Goal: Task Accomplishment & Management: Use online tool/utility

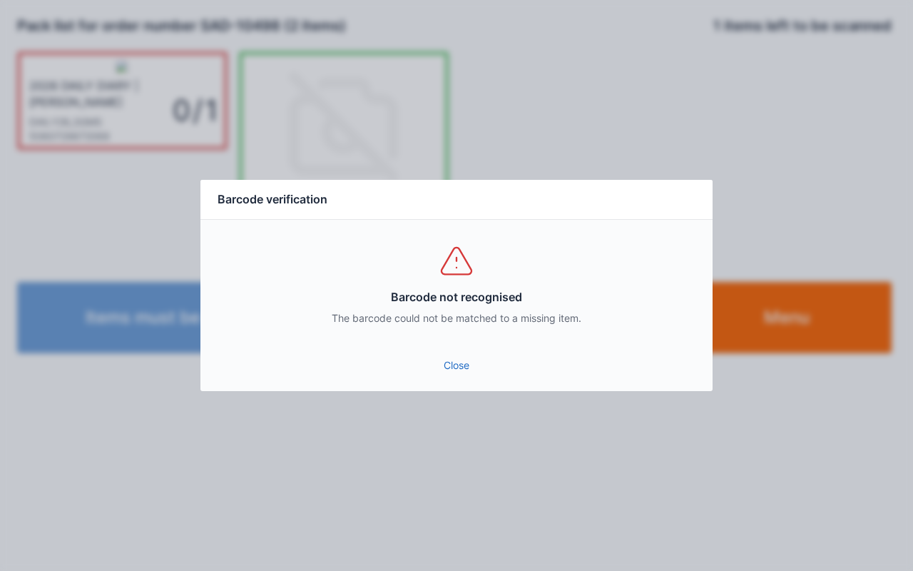
click at [451, 367] on link "Close" at bounding box center [456, 365] width 489 height 26
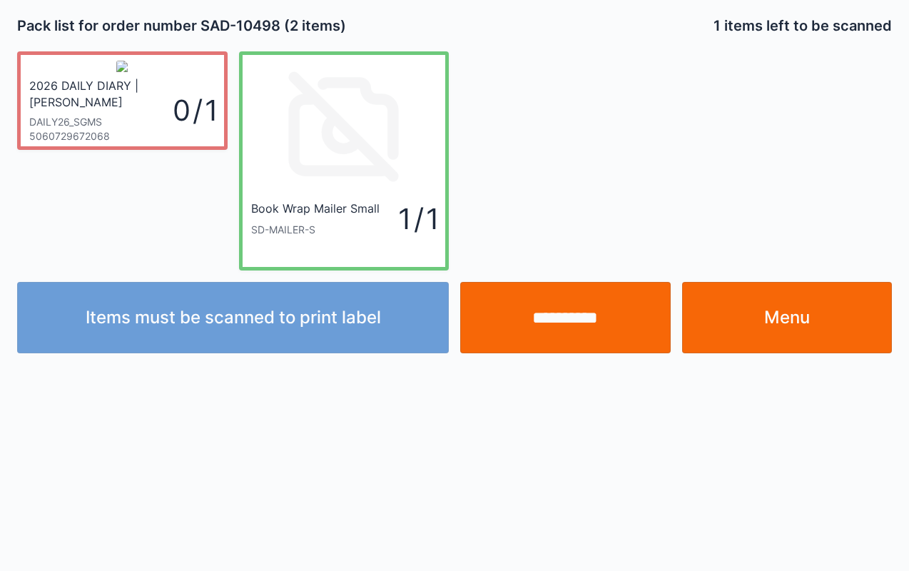
click at [576, 320] on input "**********" at bounding box center [565, 317] width 210 height 71
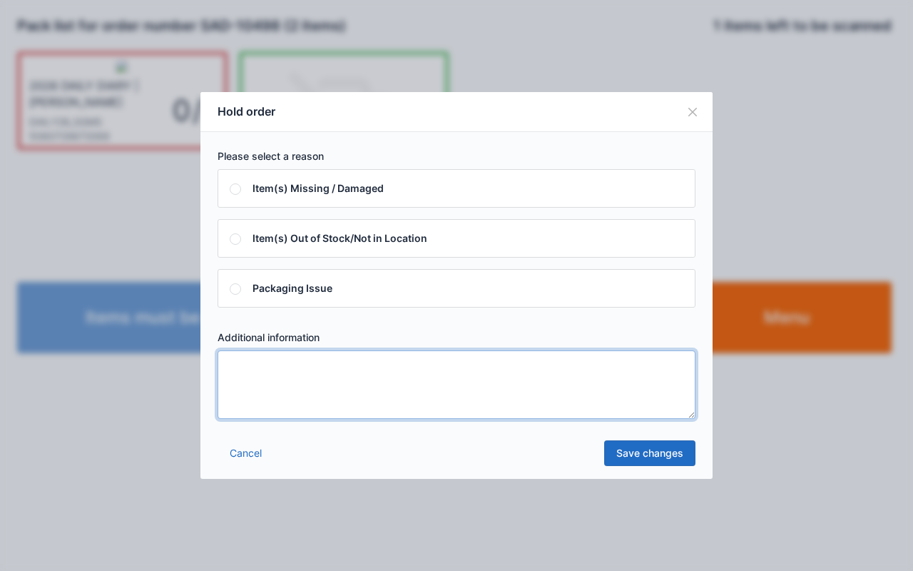
click at [506, 367] on textarea at bounding box center [457, 384] width 478 height 68
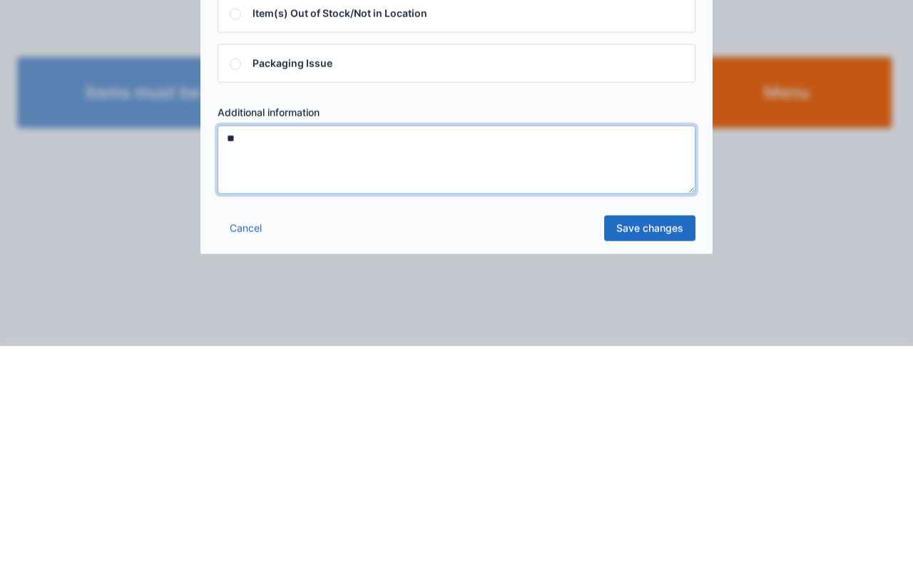
type textarea "**"
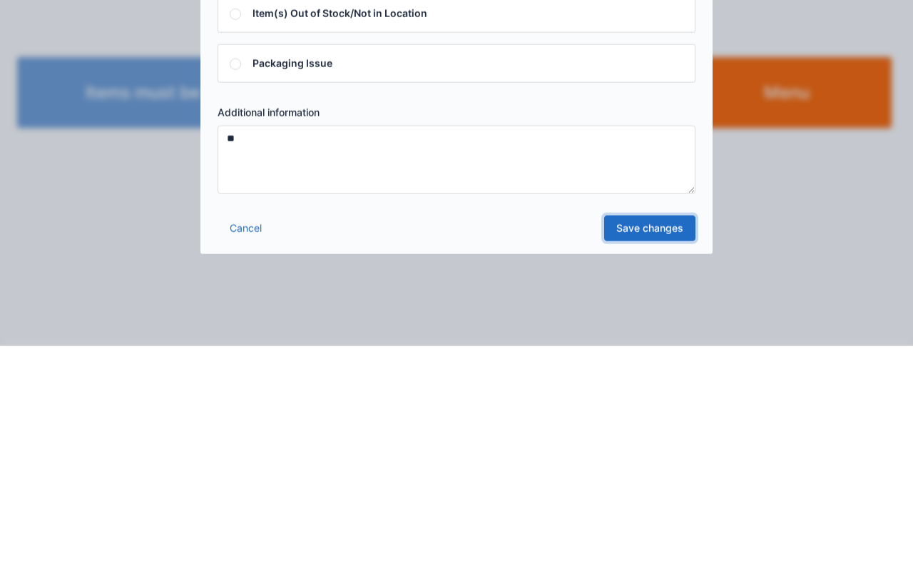
click at [655, 447] on link "Save changes" at bounding box center [649, 453] width 91 height 26
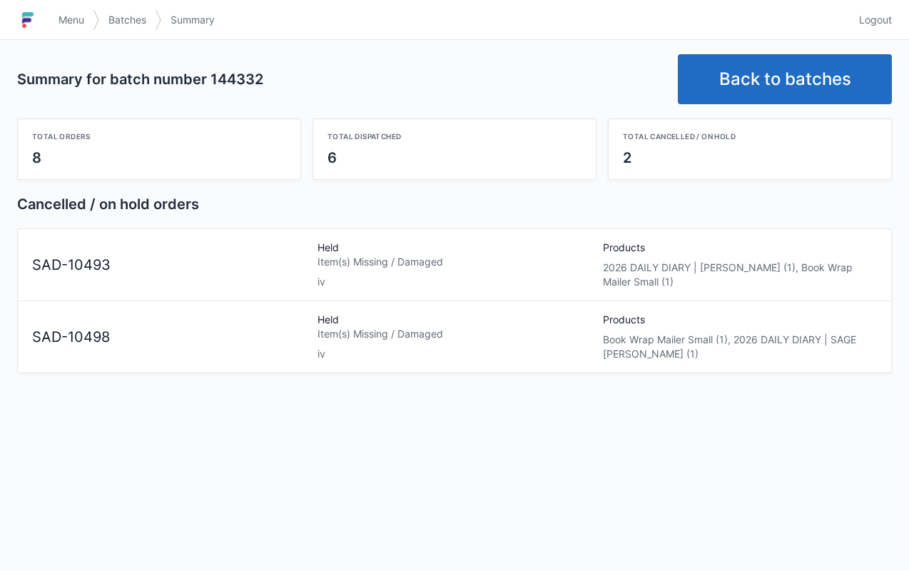
click at [86, 9] on link "Menu" at bounding box center [71, 20] width 43 height 26
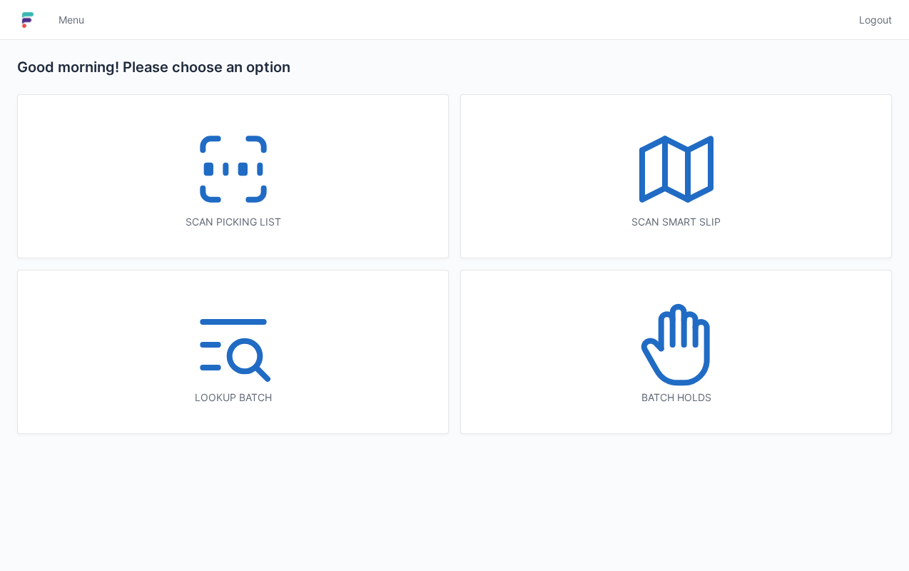
click at [663, 365] on icon at bounding box center [676, 344] width 91 height 91
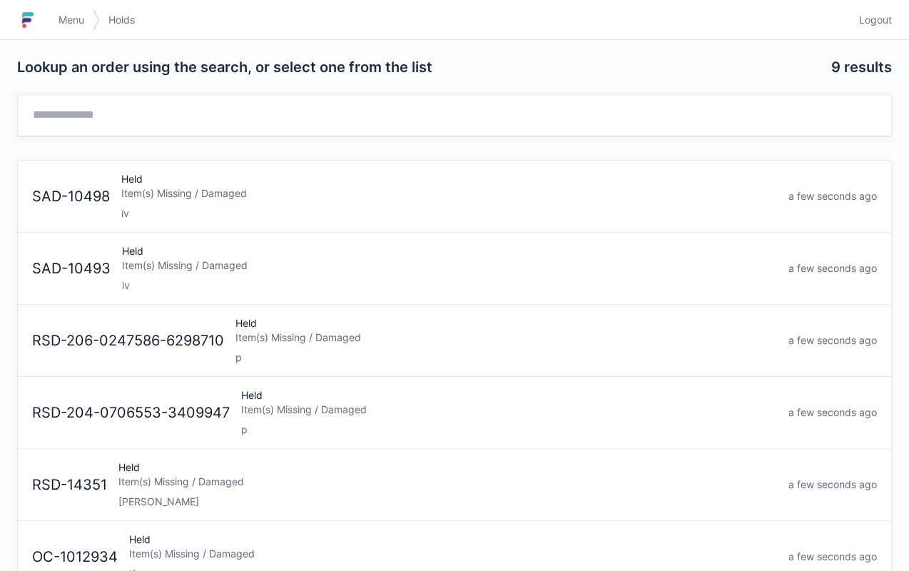
click at [218, 263] on div "Item(s) Missing / Damaged" at bounding box center [449, 265] width 655 height 14
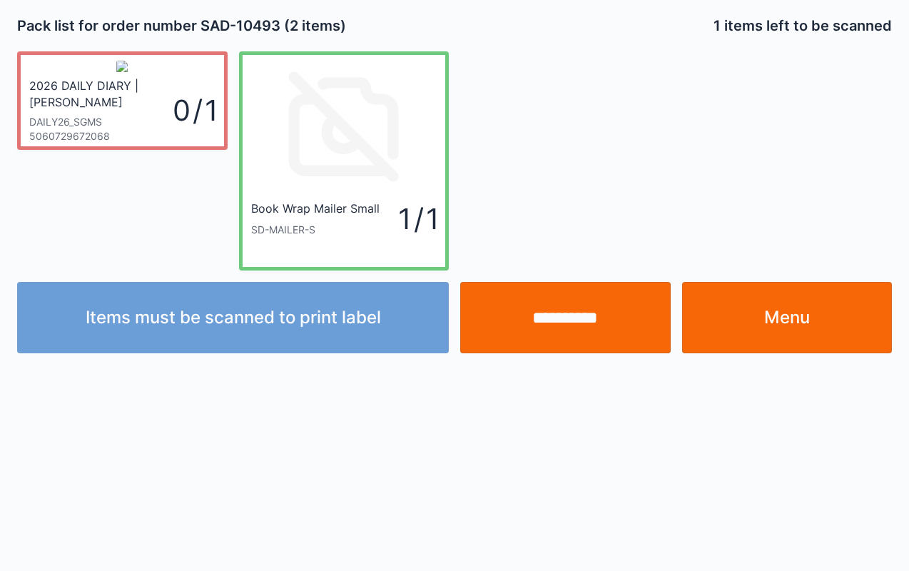
click at [793, 320] on link "Menu" at bounding box center [787, 317] width 210 height 71
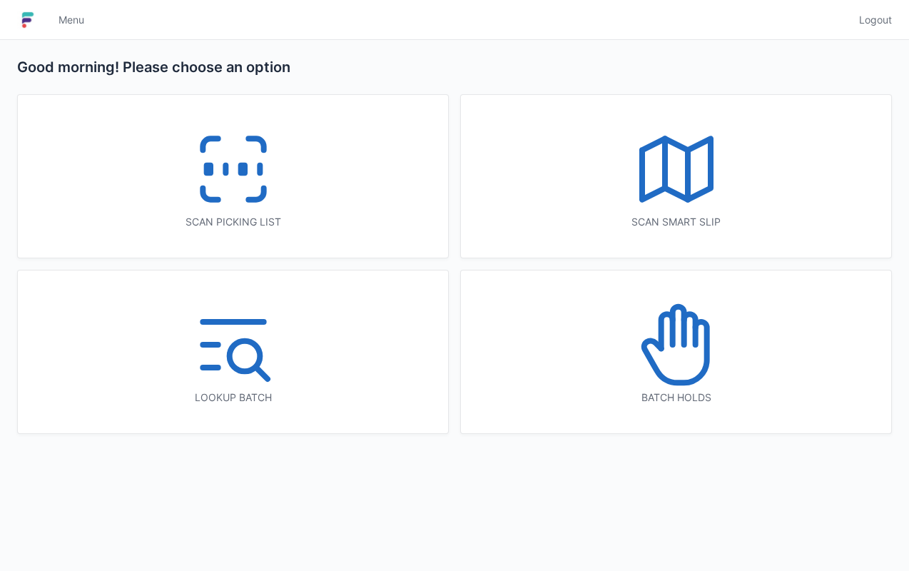
click at [698, 382] on icon at bounding box center [676, 344] width 91 height 91
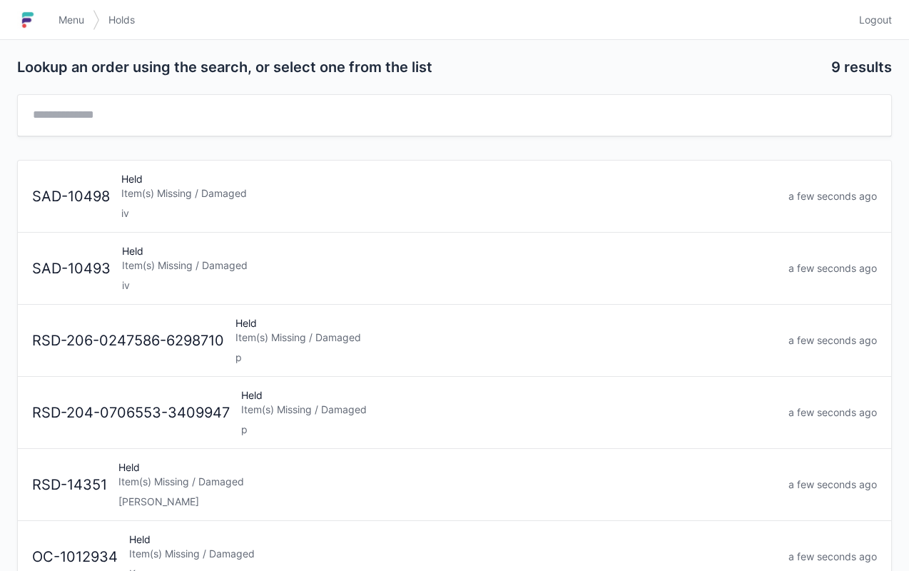
click at [174, 180] on div "Held Item(s) Missing / Damaged iv" at bounding box center [449, 196] width 667 height 49
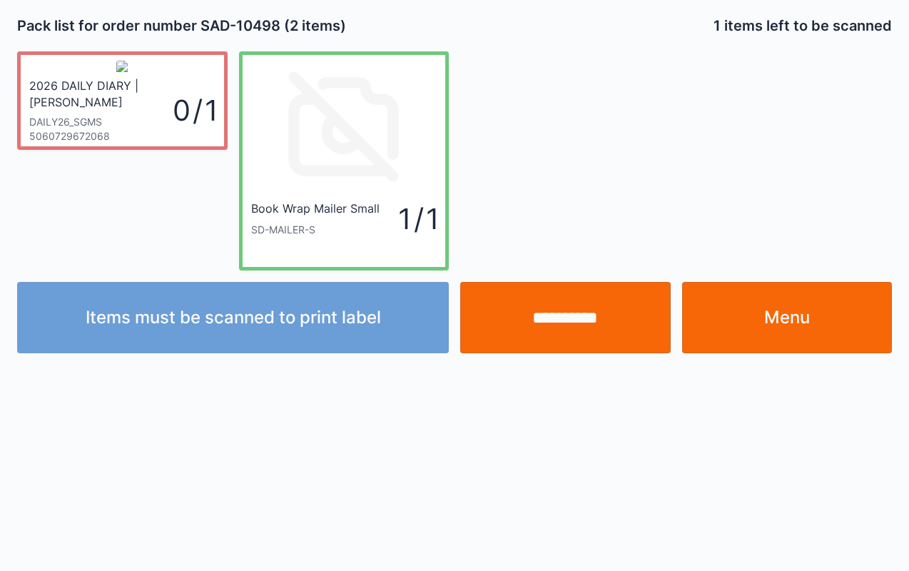
click at [799, 321] on link "Menu" at bounding box center [787, 317] width 210 height 71
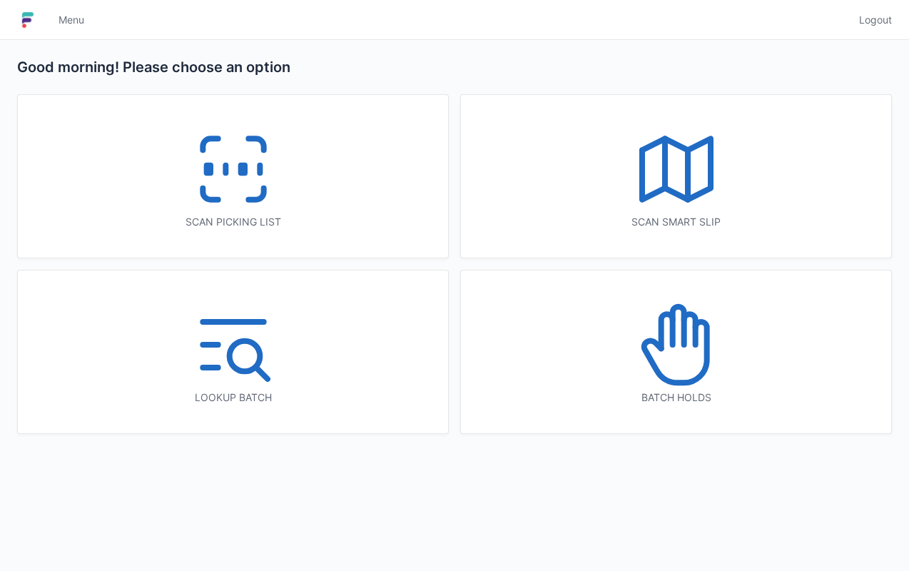
click at [674, 372] on icon at bounding box center [676, 344] width 91 height 91
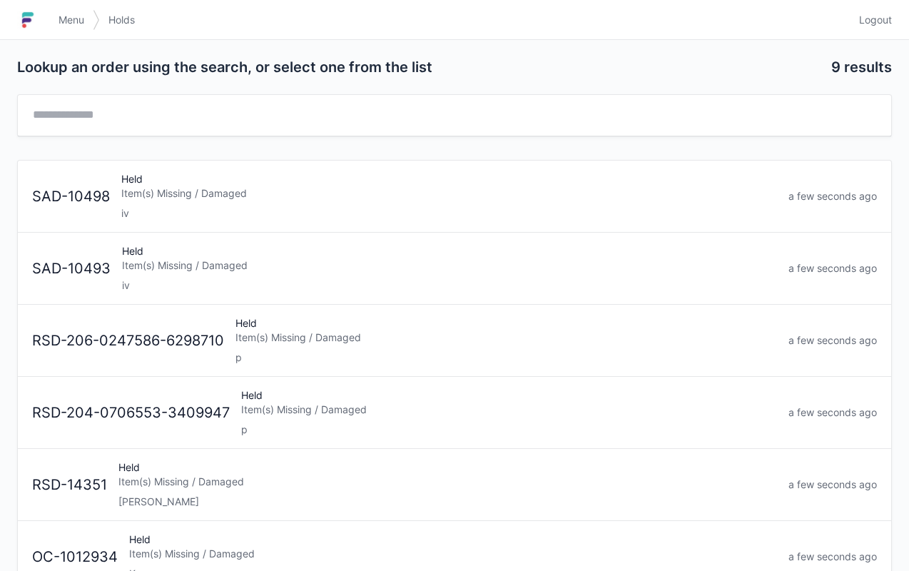
click at [223, 266] on div "Item(s) Missing / Damaged" at bounding box center [449, 265] width 655 height 14
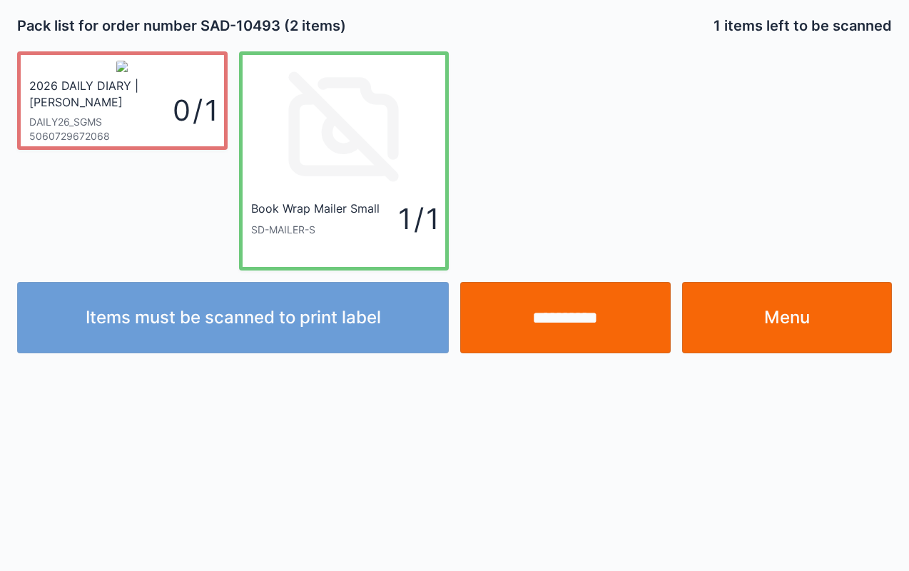
click at [790, 324] on link "Menu" at bounding box center [787, 317] width 210 height 71
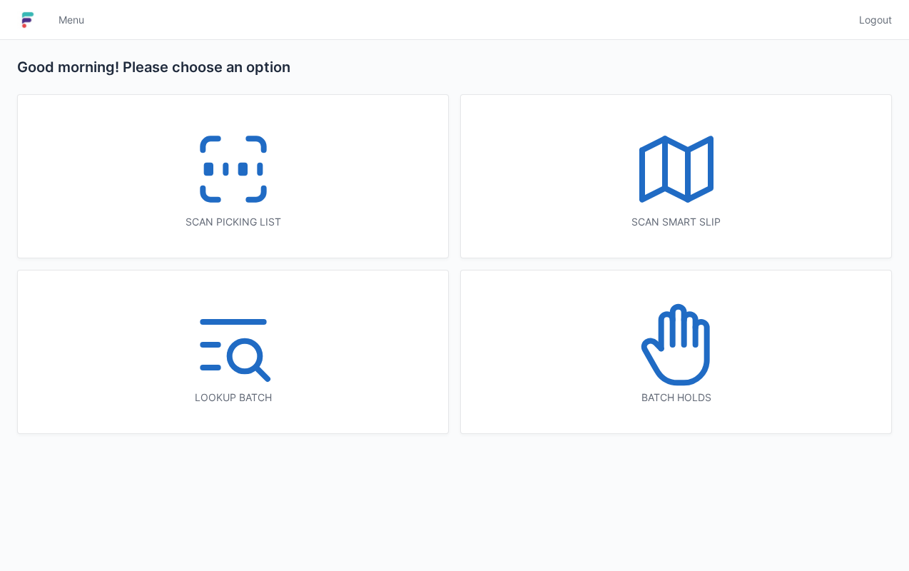
click at [244, 161] on icon at bounding box center [233, 168] width 91 height 91
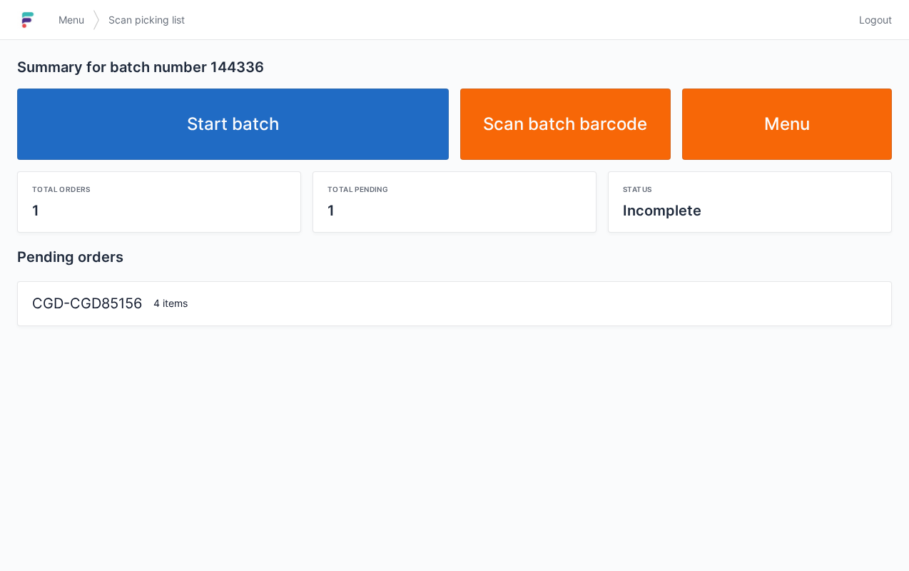
click at [243, 122] on link "Start batch" at bounding box center [233, 123] width 432 height 71
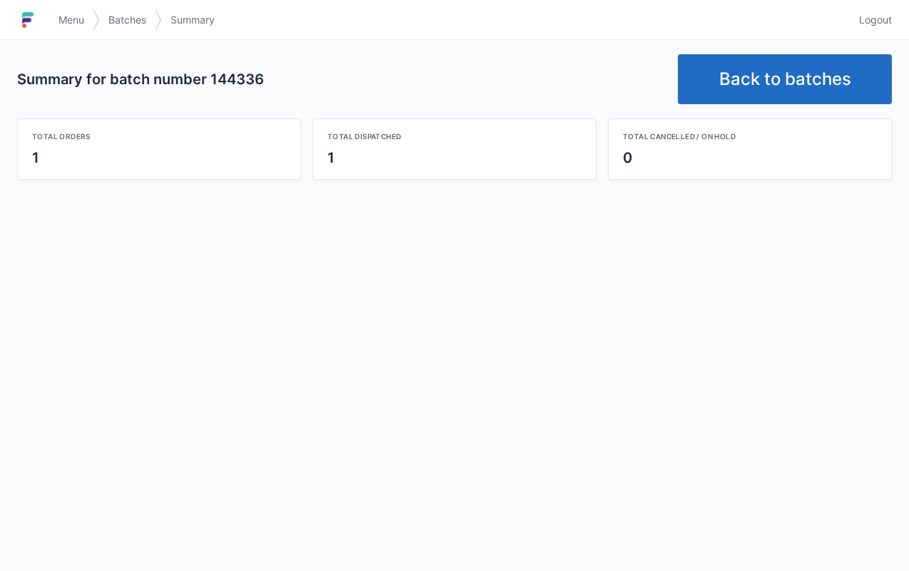
click at [80, 14] on span "Menu" at bounding box center [71, 20] width 26 height 14
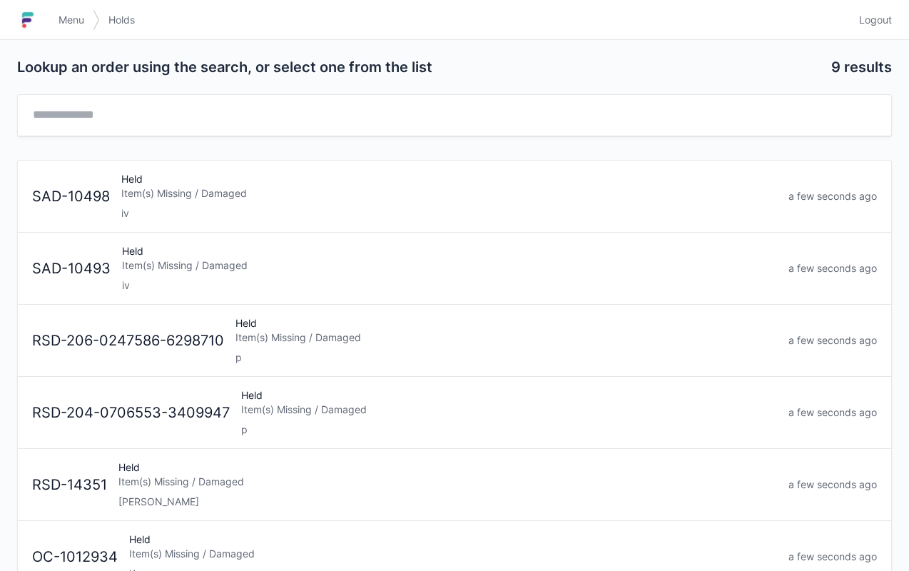
click at [211, 265] on div "Item(s) Missing / Damaged" at bounding box center [449, 265] width 655 height 14
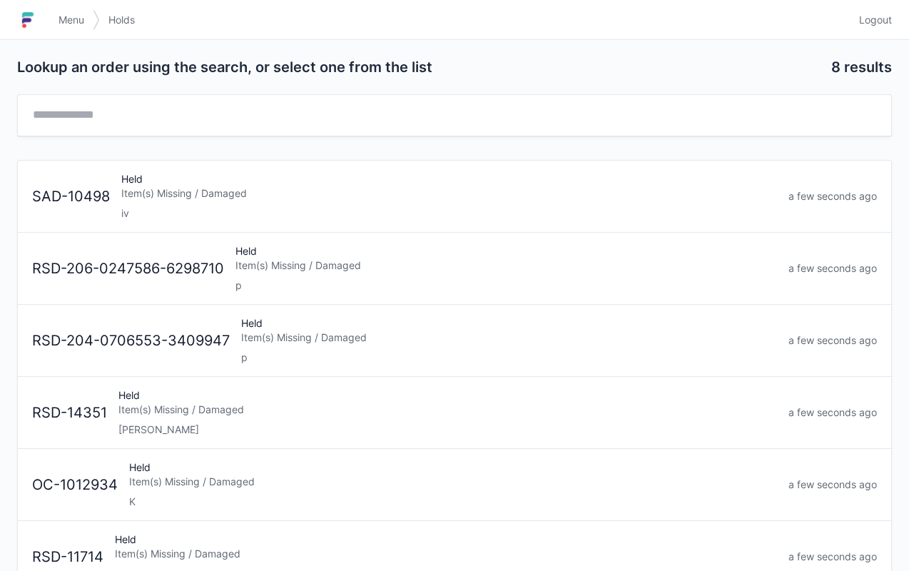
click at [234, 193] on div "Item(s) Missing / Damaged" at bounding box center [449, 193] width 656 height 14
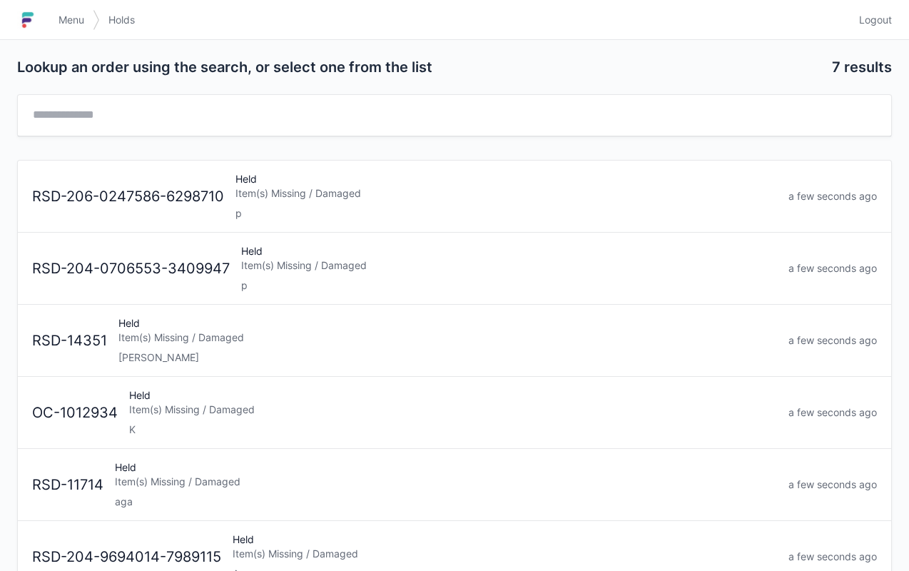
click at [78, 11] on link "Menu" at bounding box center [71, 20] width 43 height 26
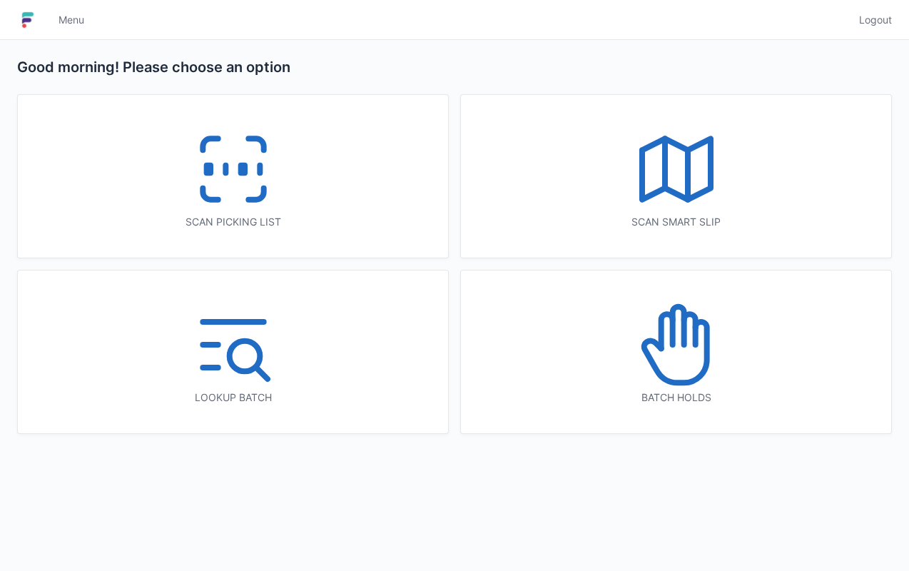
click at [237, 157] on icon at bounding box center [233, 168] width 91 height 91
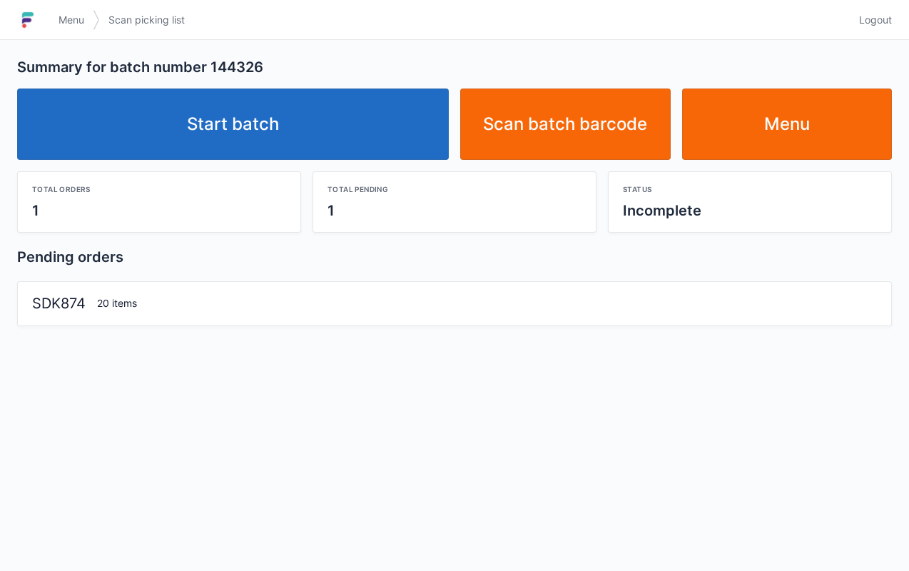
click at [255, 104] on link "Start batch" at bounding box center [233, 123] width 432 height 71
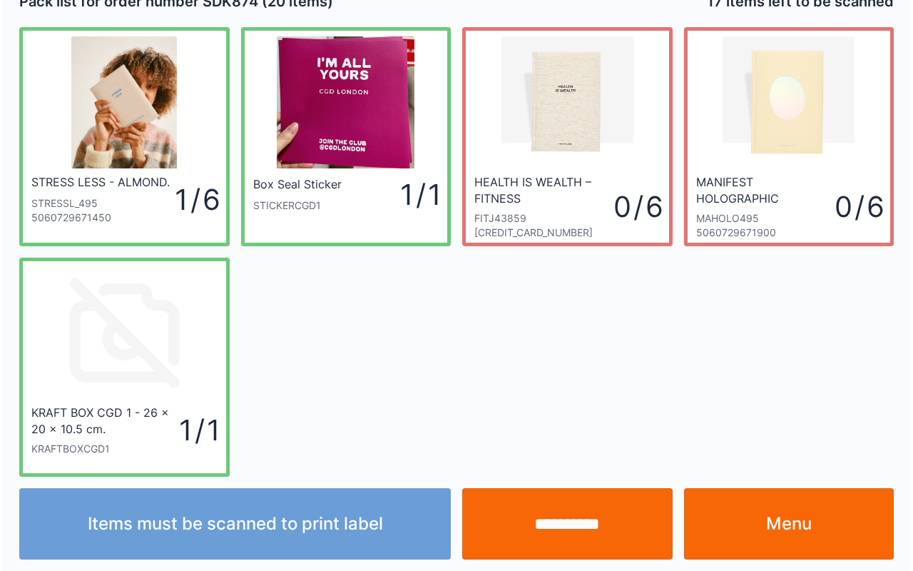
scroll to position [26, 0]
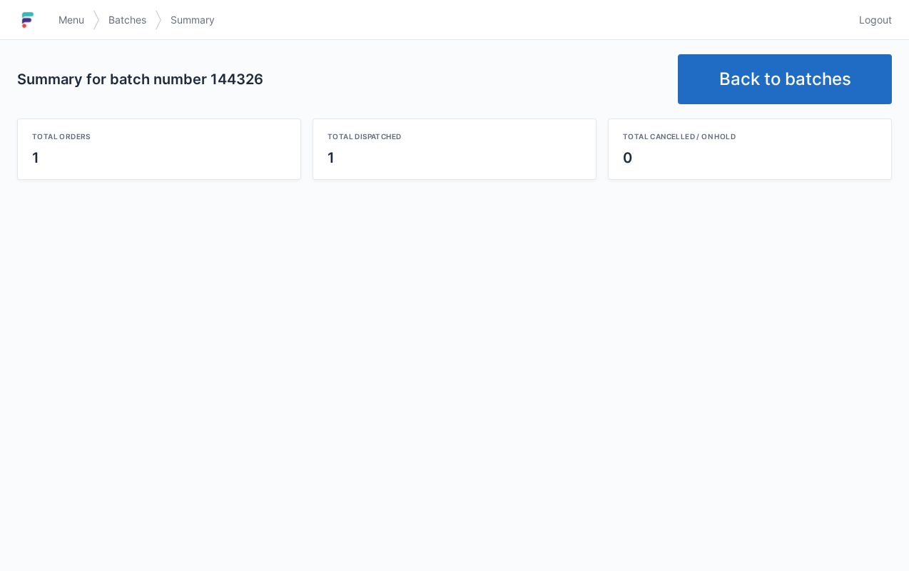
click at [776, 73] on link "Back to batches" at bounding box center [785, 79] width 214 height 50
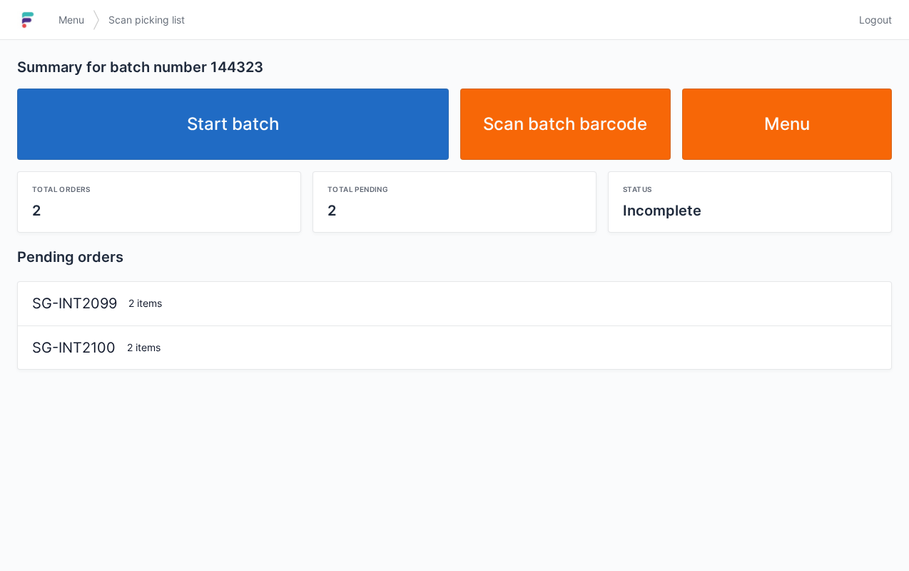
click at [225, 123] on link "Start batch" at bounding box center [233, 123] width 432 height 71
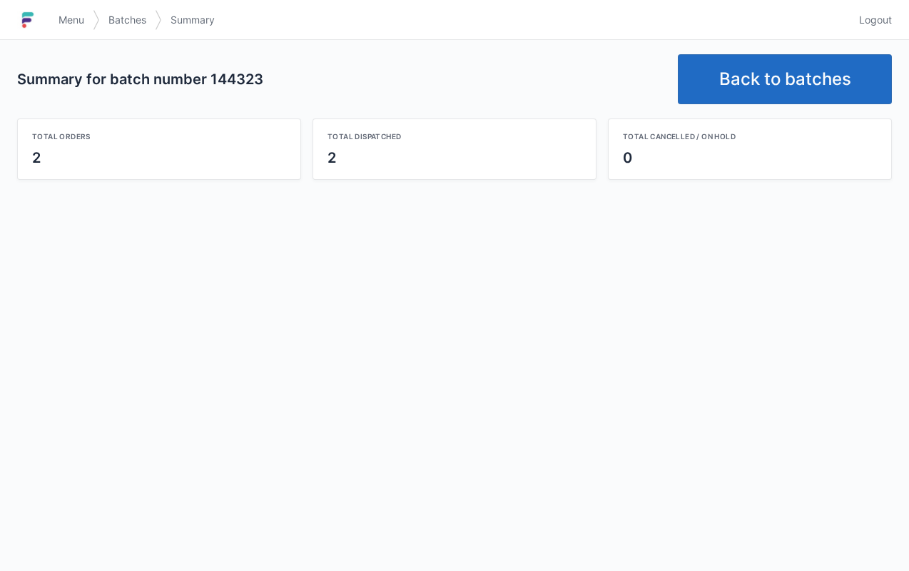
click at [796, 59] on link "Back to batches" at bounding box center [785, 79] width 214 height 50
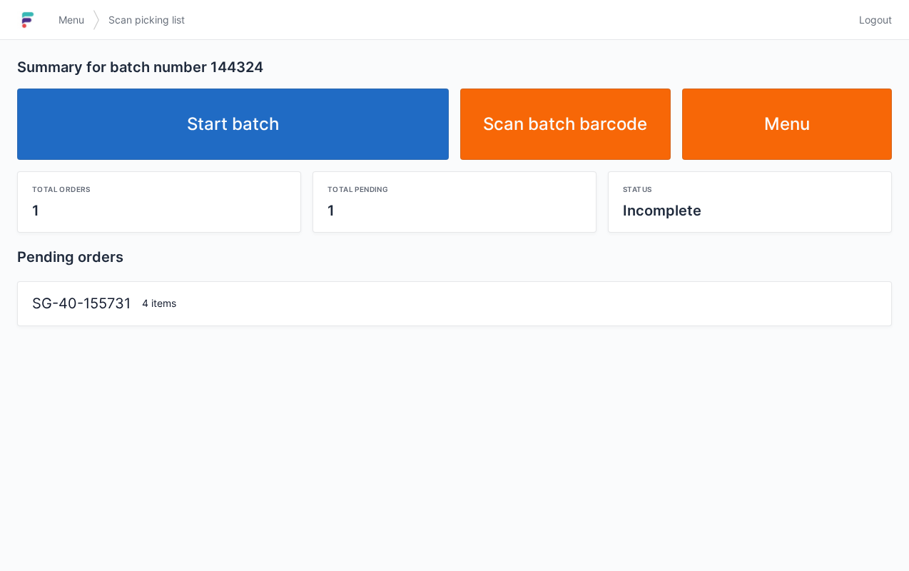
click at [221, 138] on link "Start batch" at bounding box center [233, 123] width 432 height 71
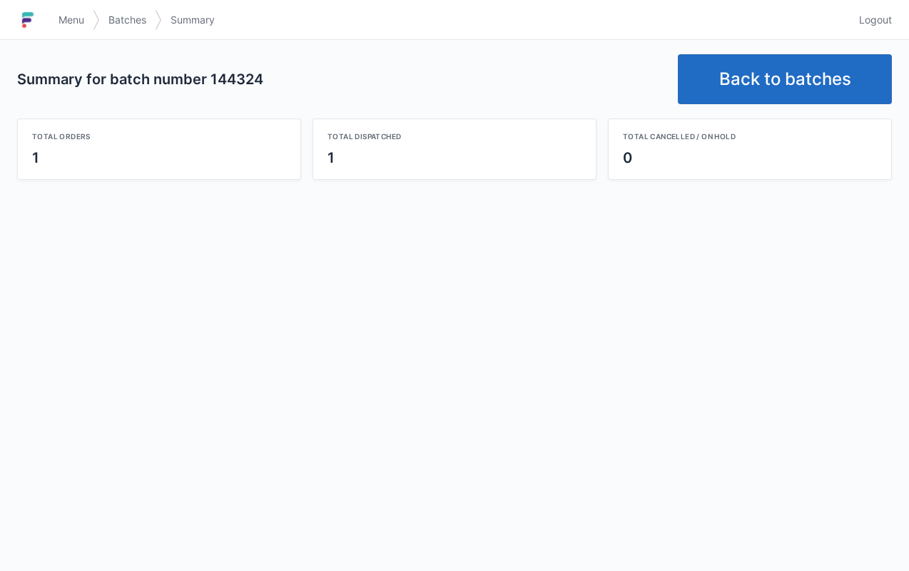
click at [809, 76] on link "Back to batches" at bounding box center [785, 79] width 214 height 50
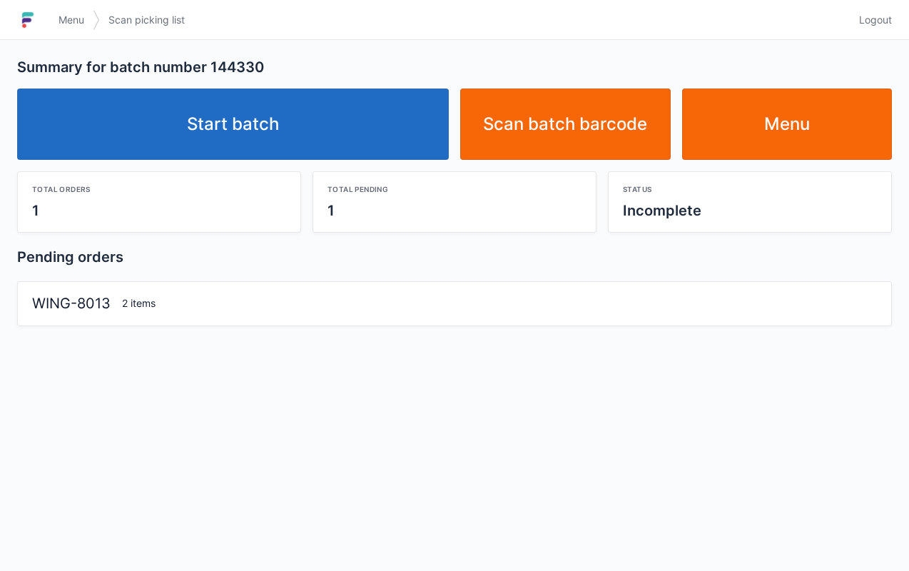
click at [270, 90] on link "Start batch" at bounding box center [233, 123] width 432 height 71
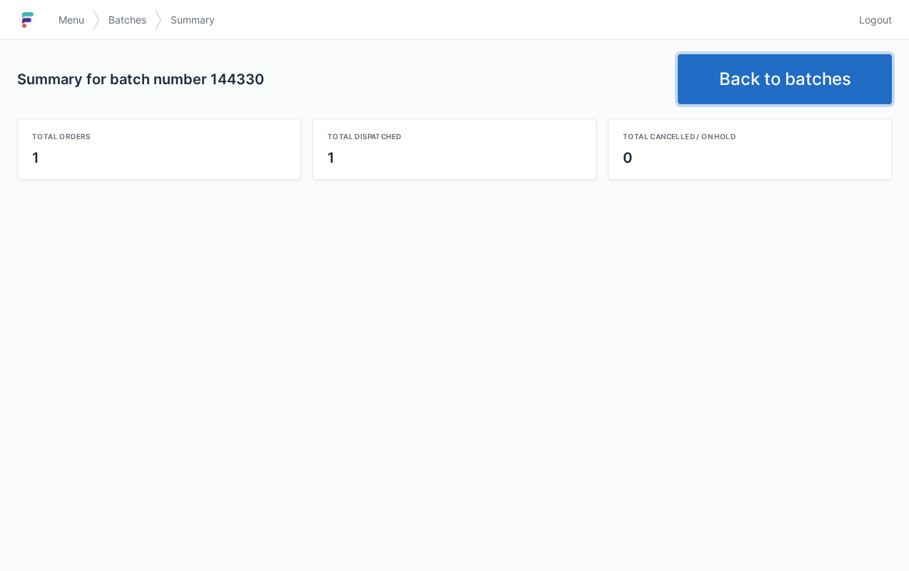
click at [799, 71] on link "Back to batches" at bounding box center [785, 79] width 214 height 50
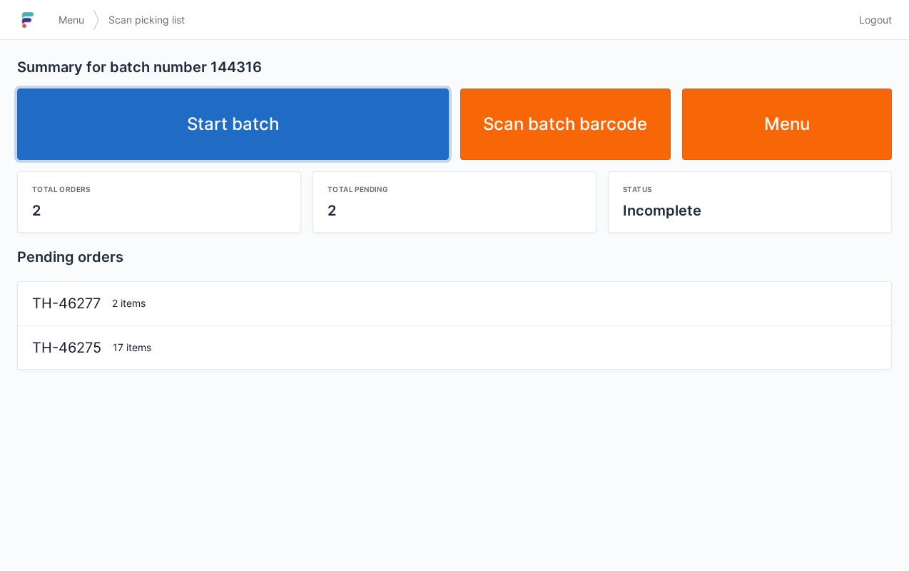
click at [280, 136] on link "Start batch" at bounding box center [233, 123] width 432 height 71
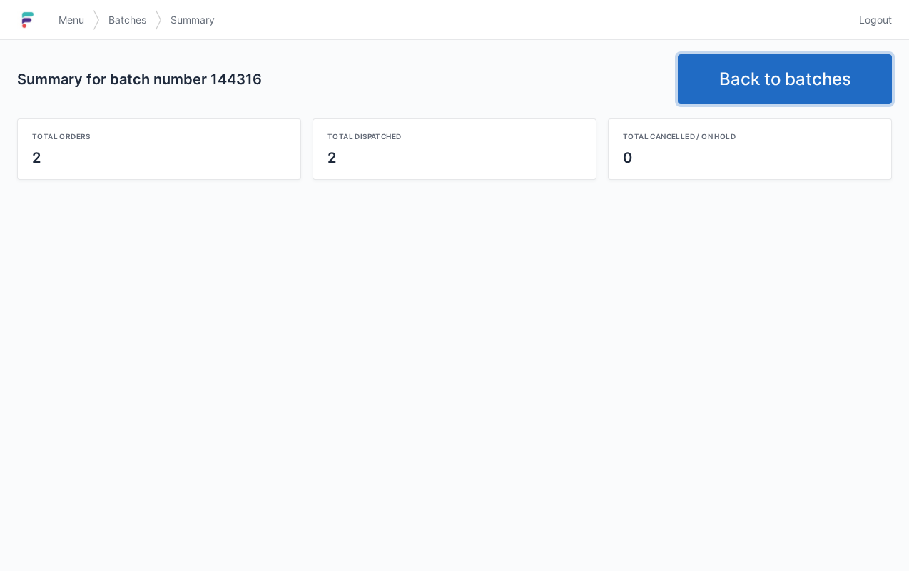
click at [776, 57] on link "Back to batches" at bounding box center [785, 79] width 214 height 50
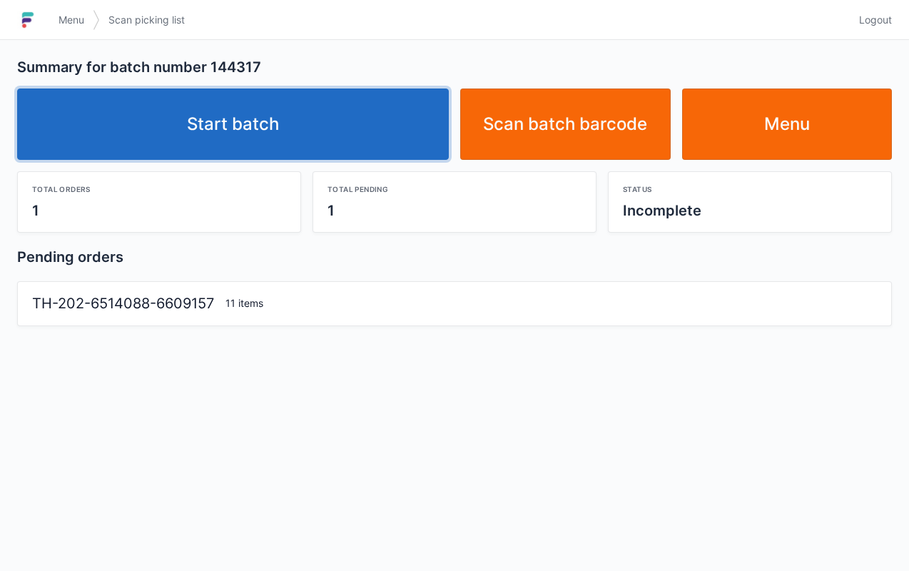
click at [286, 91] on link "Start batch" at bounding box center [233, 123] width 432 height 71
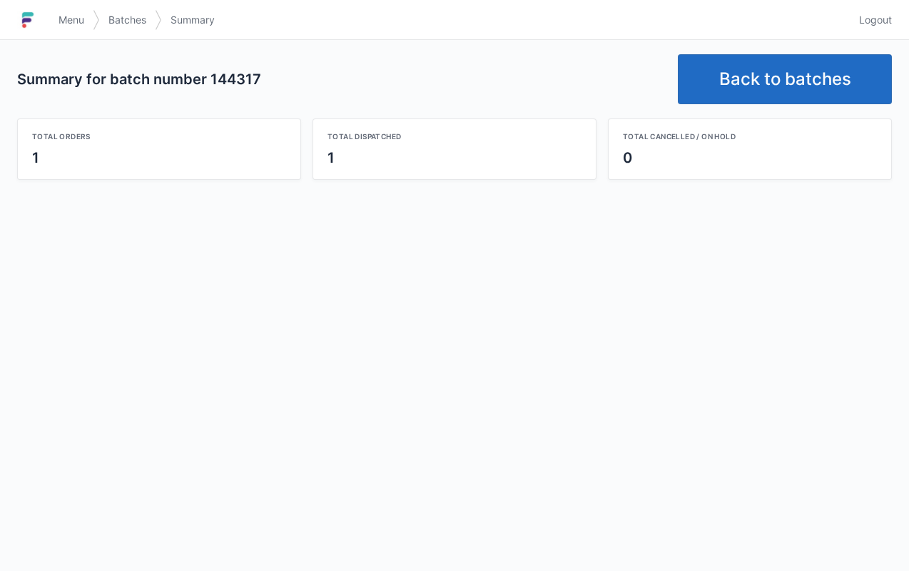
click at [810, 78] on link "Back to batches" at bounding box center [785, 79] width 214 height 50
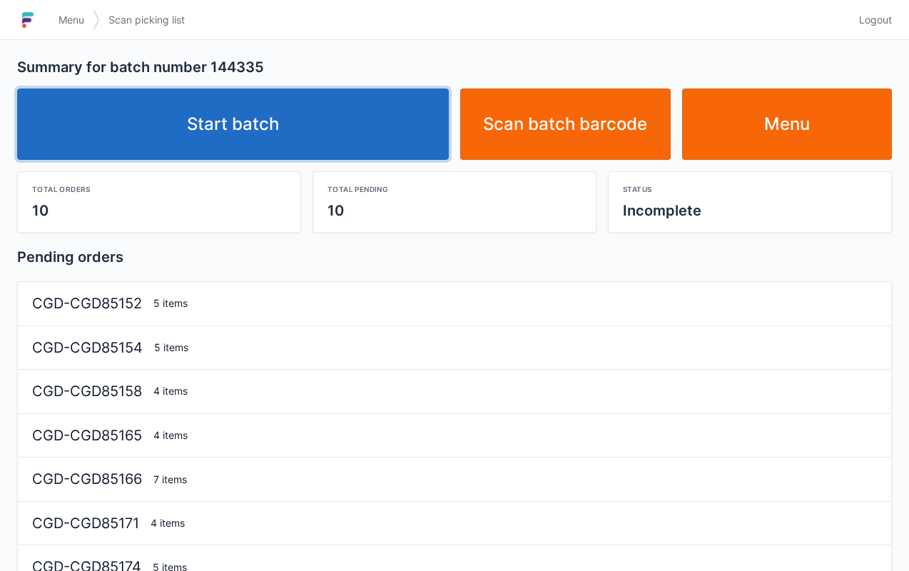
click at [264, 108] on link "Start batch" at bounding box center [233, 123] width 432 height 71
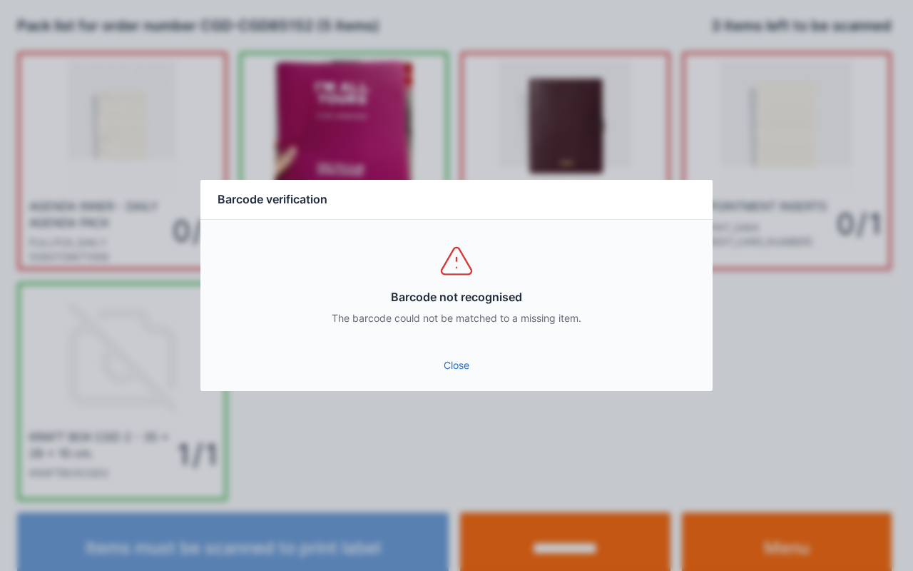
click at [467, 354] on link "Close" at bounding box center [456, 365] width 489 height 26
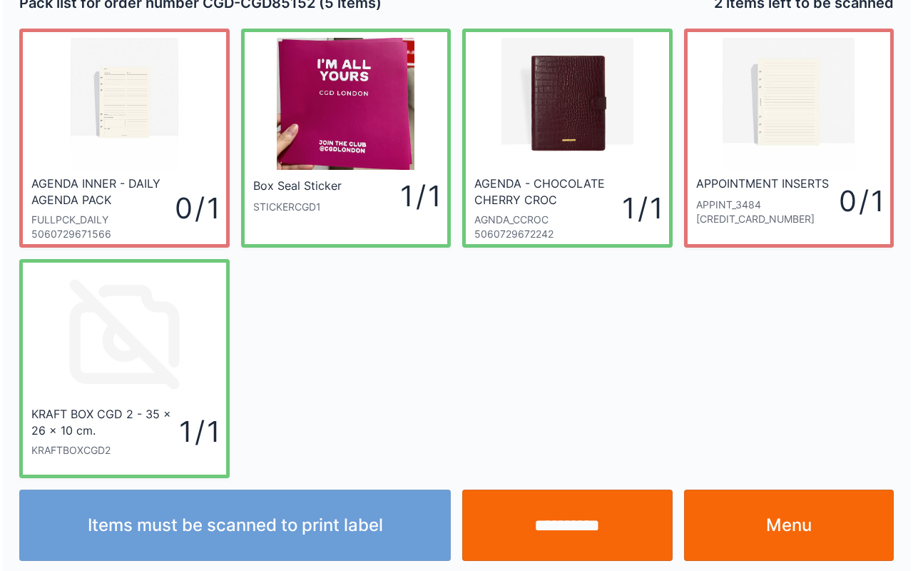
scroll to position [26, 0]
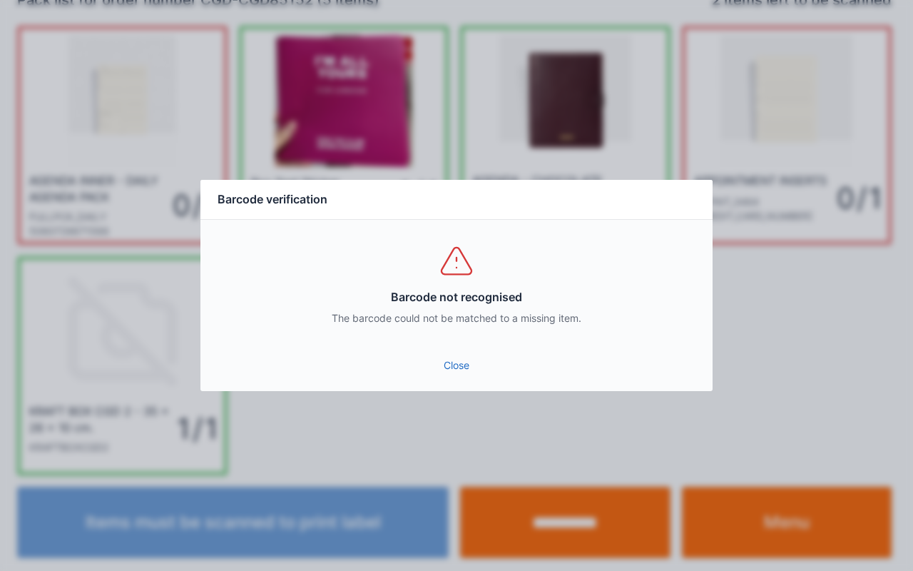
click at [473, 371] on link "Close" at bounding box center [456, 365] width 489 height 26
click at [462, 374] on link "Close" at bounding box center [456, 365] width 489 height 26
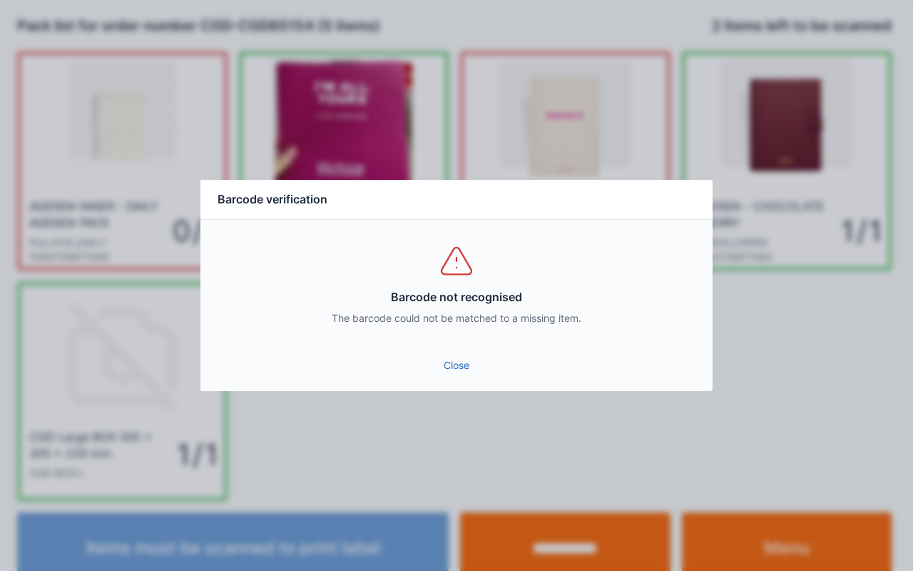
click at [475, 374] on link "Close" at bounding box center [456, 365] width 489 height 26
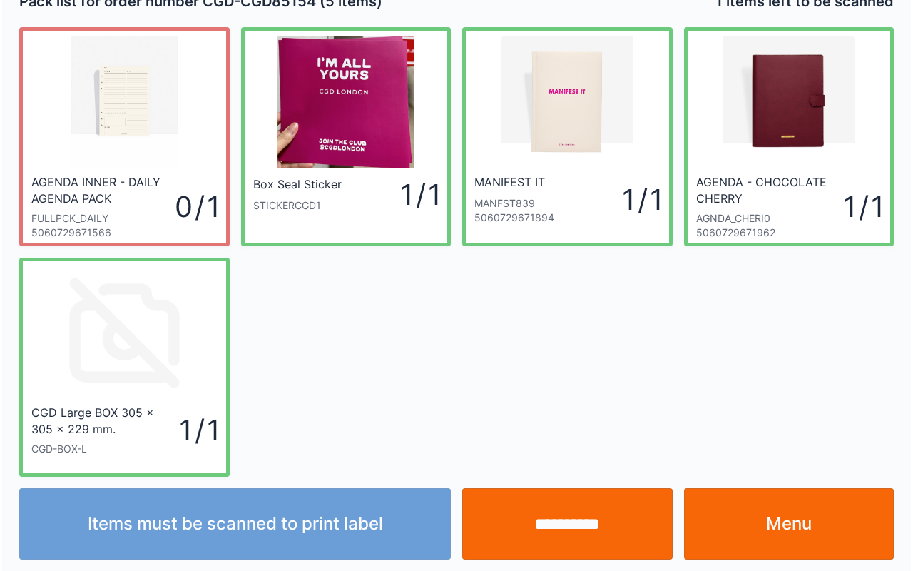
scroll to position [26, 0]
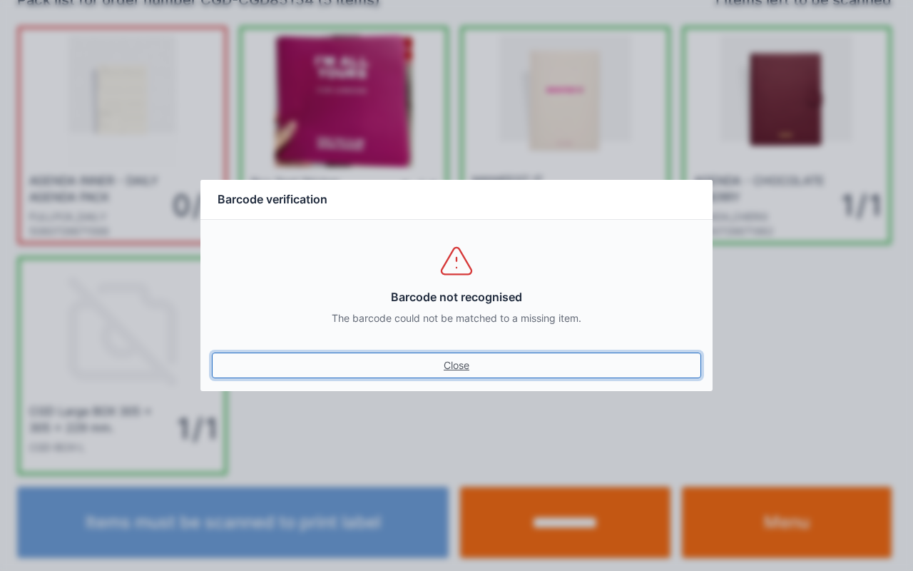
click at [474, 354] on link "Close" at bounding box center [456, 365] width 489 height 26
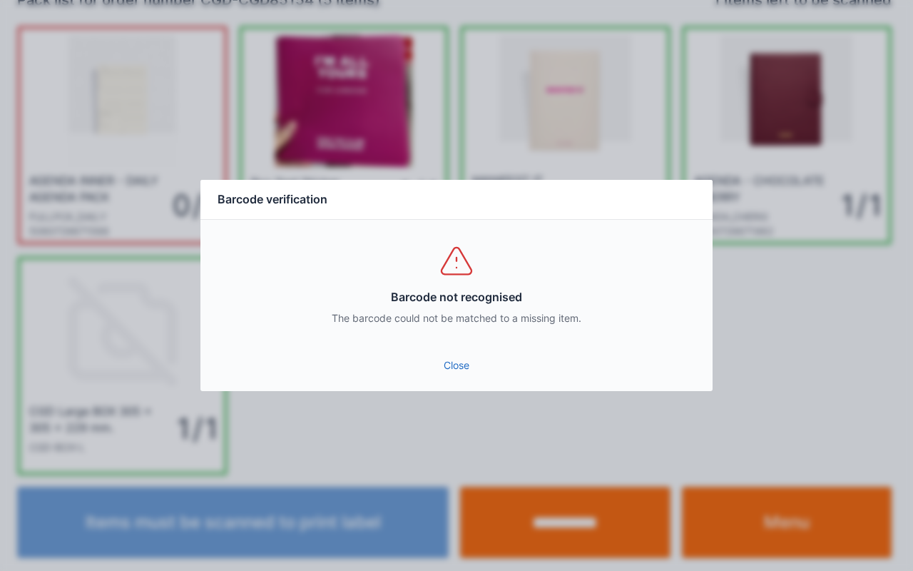
click at [461, 369] on link "Close" at bounding box center [456, 365] width 489 height 26
click at [477, 360] on link "Close" at bounding box center [456, 365] width 489 height 26
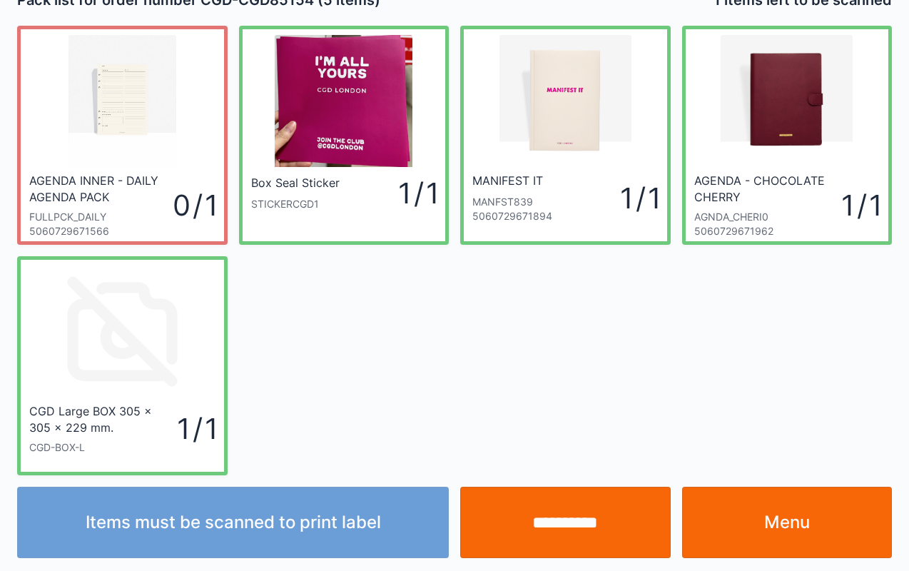
click at [531, 545] on input "**********" at bounding box center [565, 521] width 210 height 71
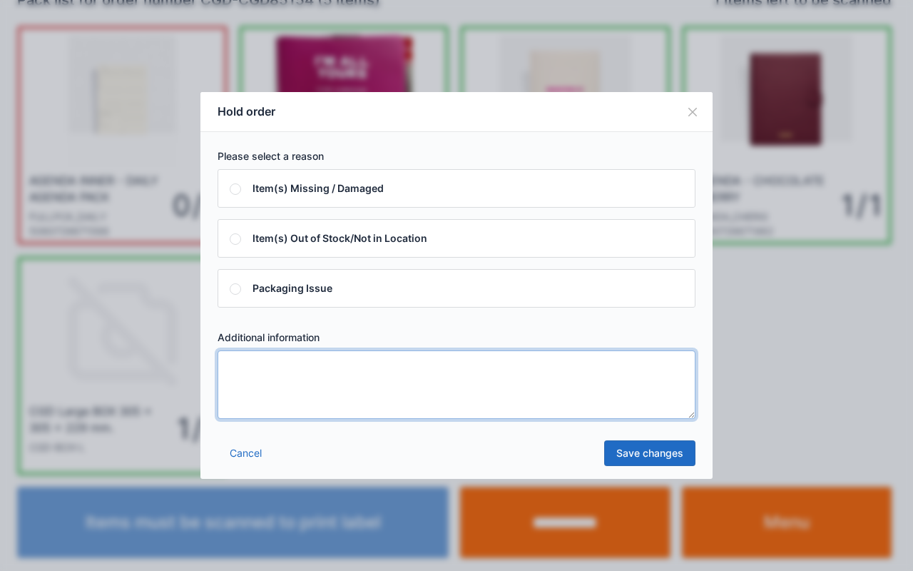
click at [509, 392] on textarea at bounding box center [457, 384] width 478 height 68
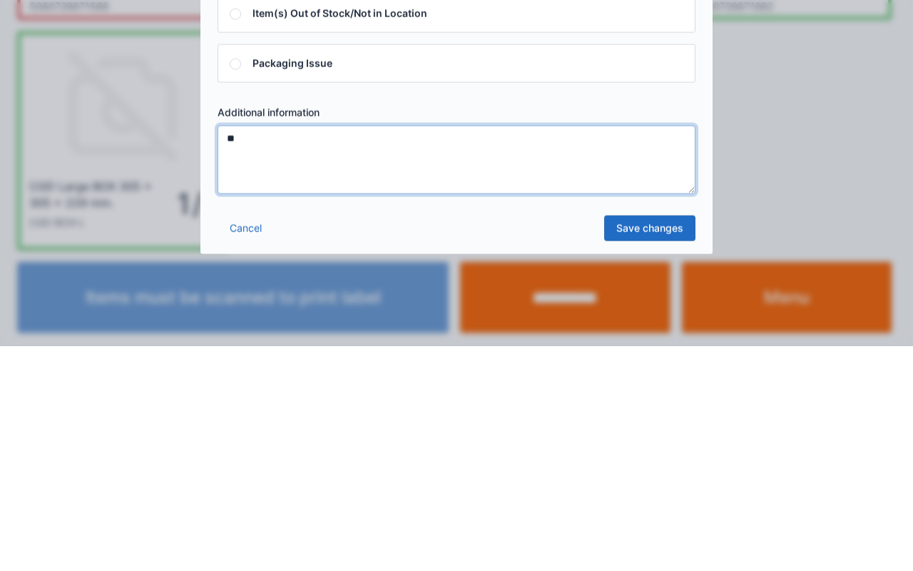
type textarea "**"
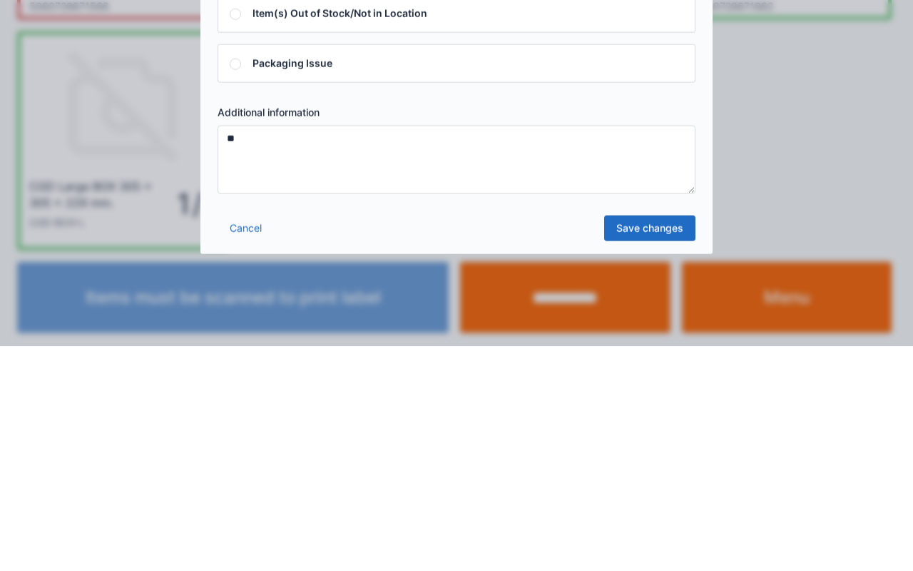
click at [661, 449] on link "Save changes" at bounding box center [649, 453] width 91 height 26
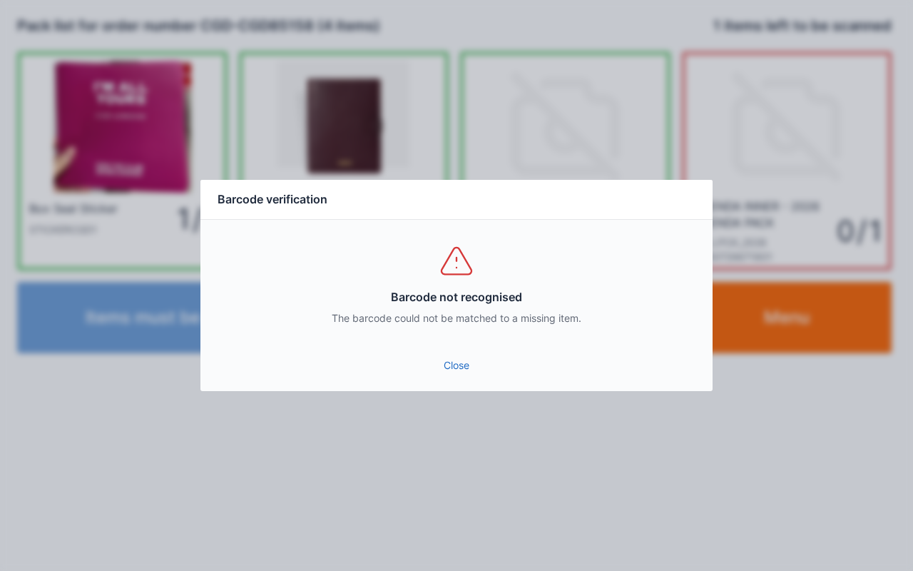
click at [459, 368] on link "Close" at bounding box center [456, 365] width 489 height 26
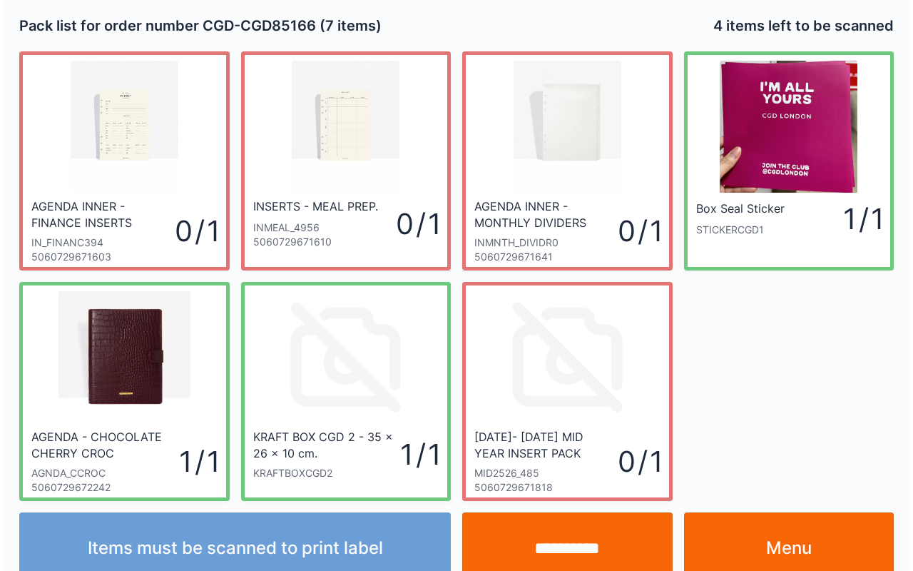
scroll to position [26, 0]
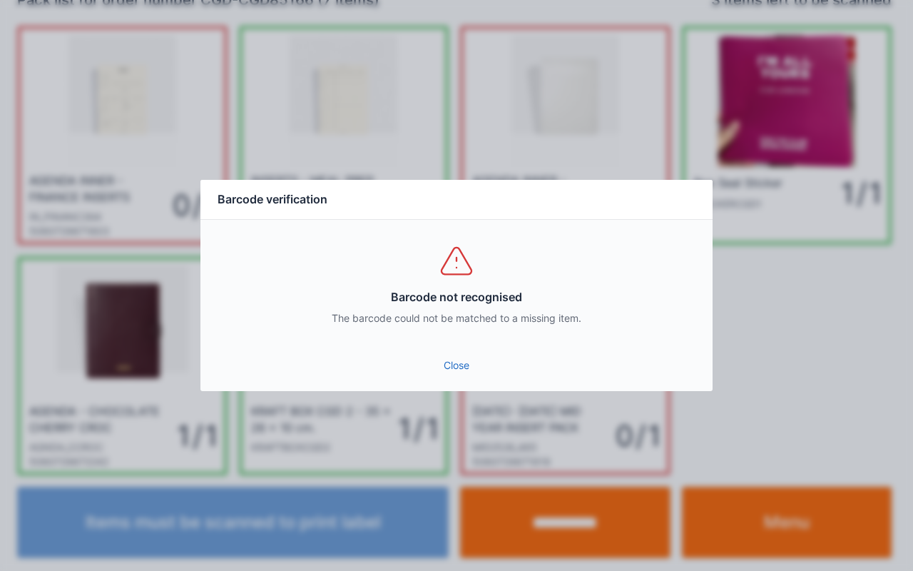
click at [469, 363] on link "Close" at bounding box center [456, 365] width 489 height 26
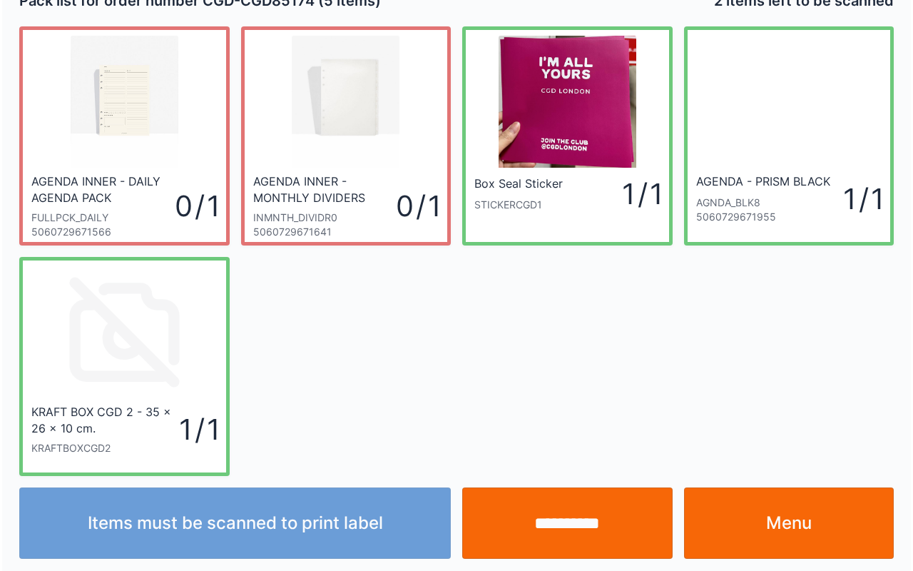
scroll to position [26, 0]
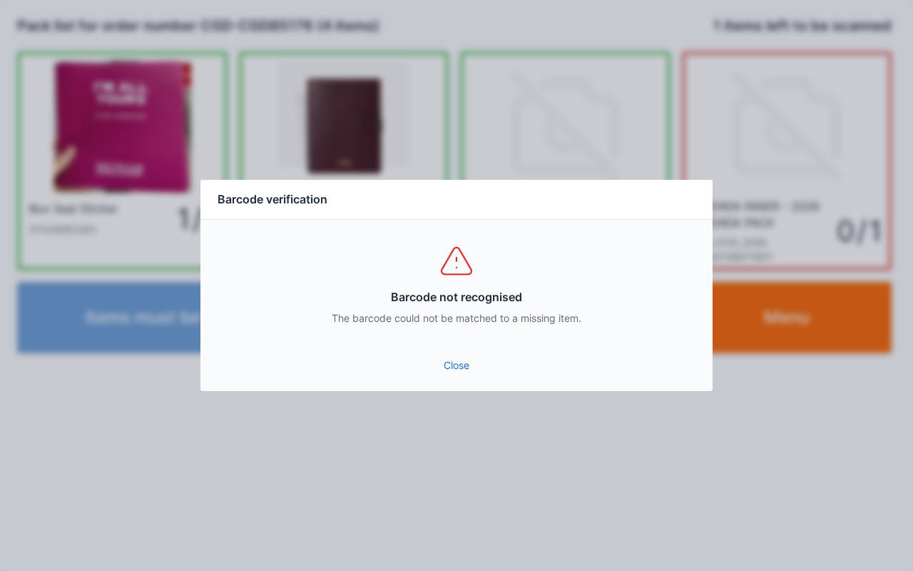
click at [472, 367] on link "Close" at bounding box center [456, 365] width 489 height 26
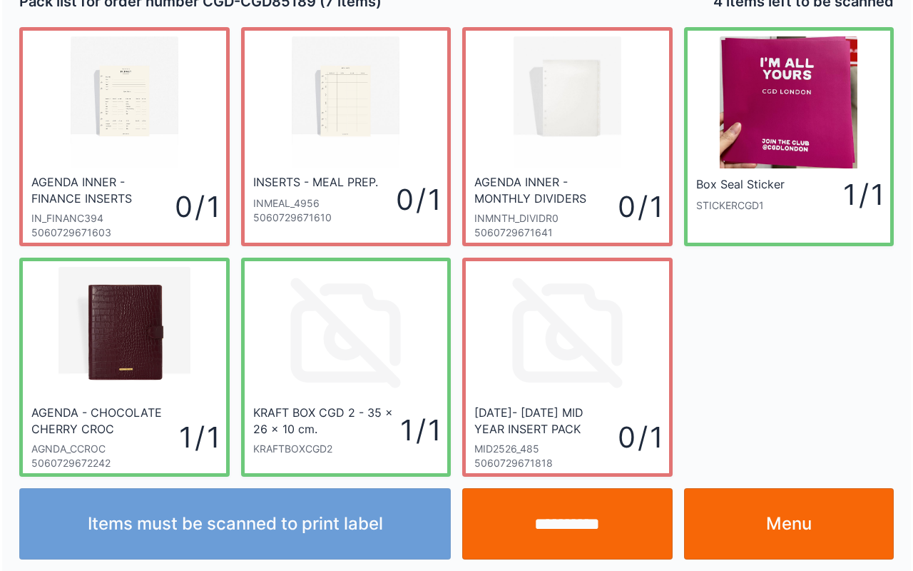
scroll to position [26, 0]
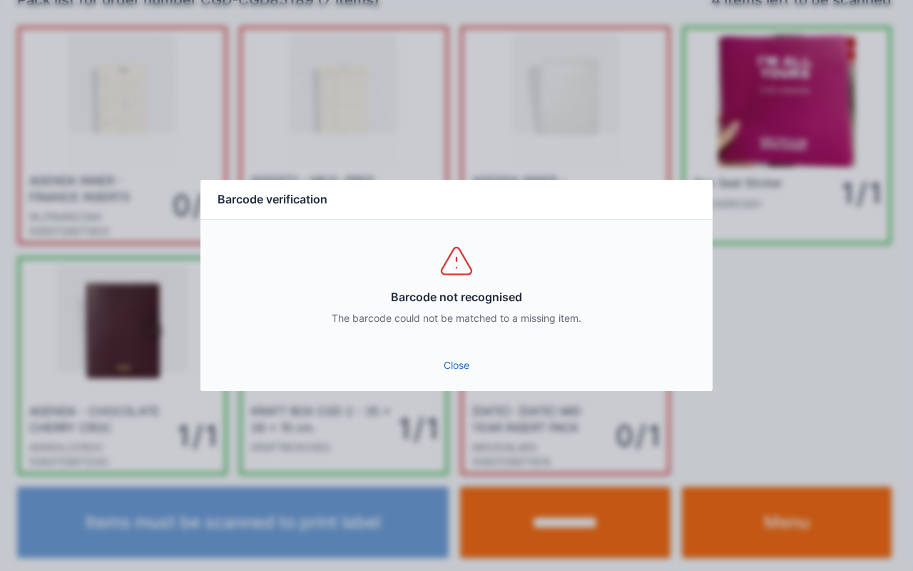
click at [470, 361] on link "Close" at bounding box center [456, 365] width 489 height 26
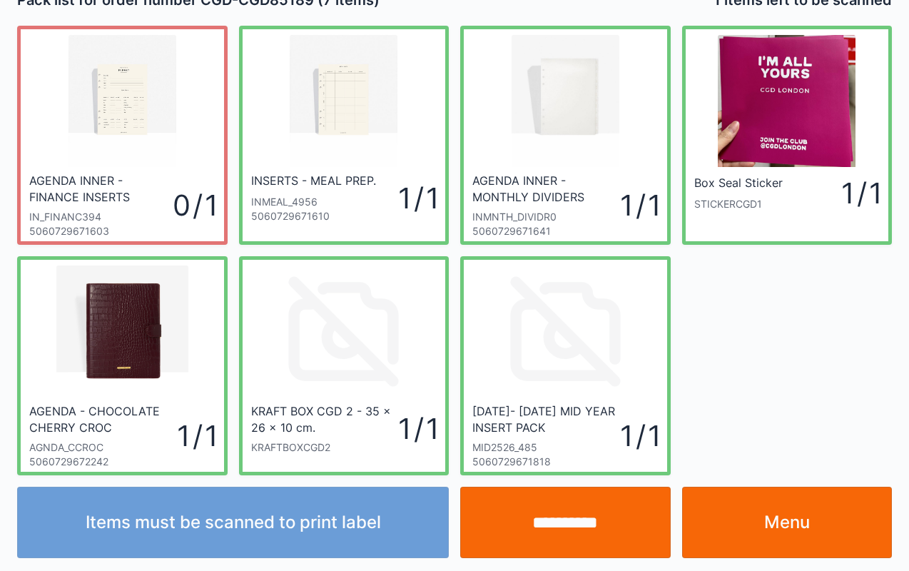
click at [571, 511] on input "**********" at bounding box center [565, 521] width 210 height 71
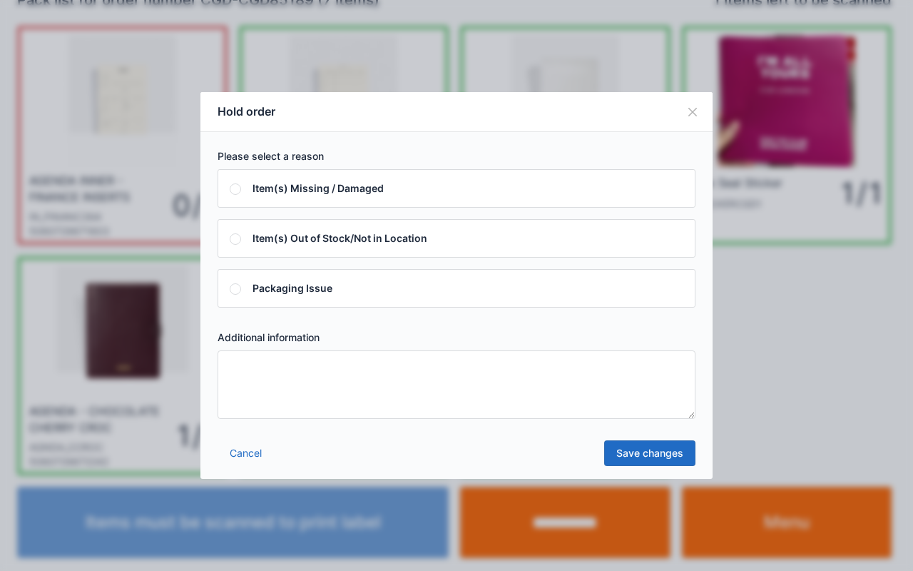
click at [379, 399] on textarea at bounding box center [457, 384] width 478 height 68
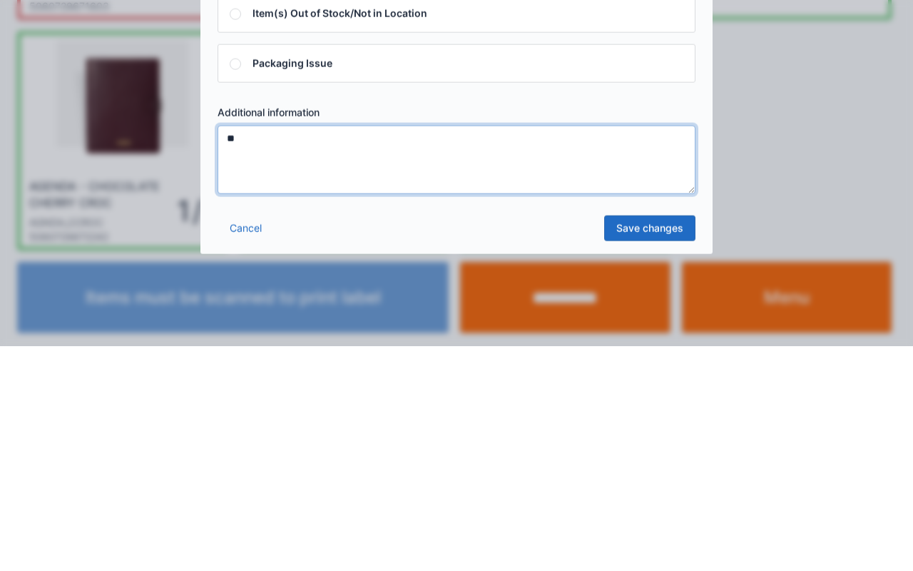
type textarea "**"
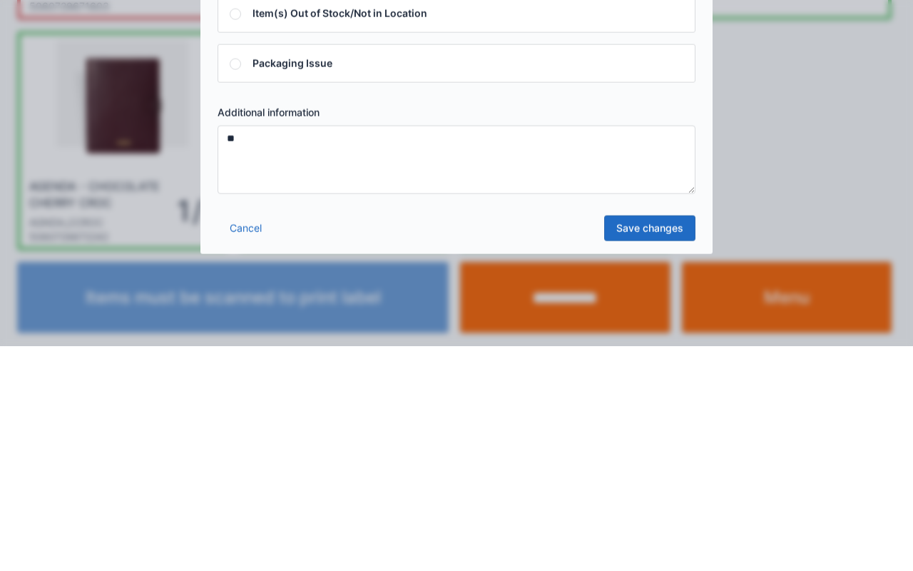
click at [673, 447] on link "Save changes" at bounding box center [649, 453] width 91 height 26
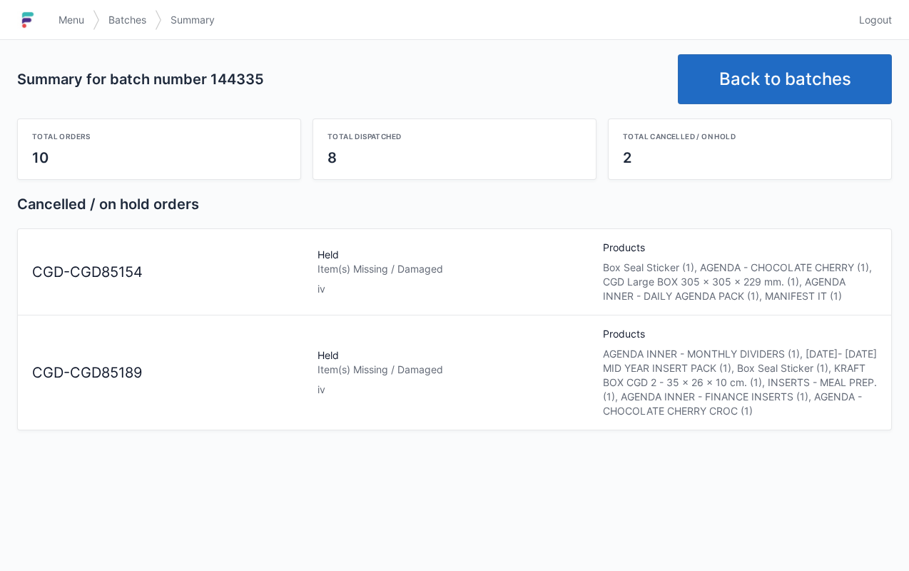
click at [803, 66] on link "Back to batches" at bounding box center [785, 79] width 214 height 50
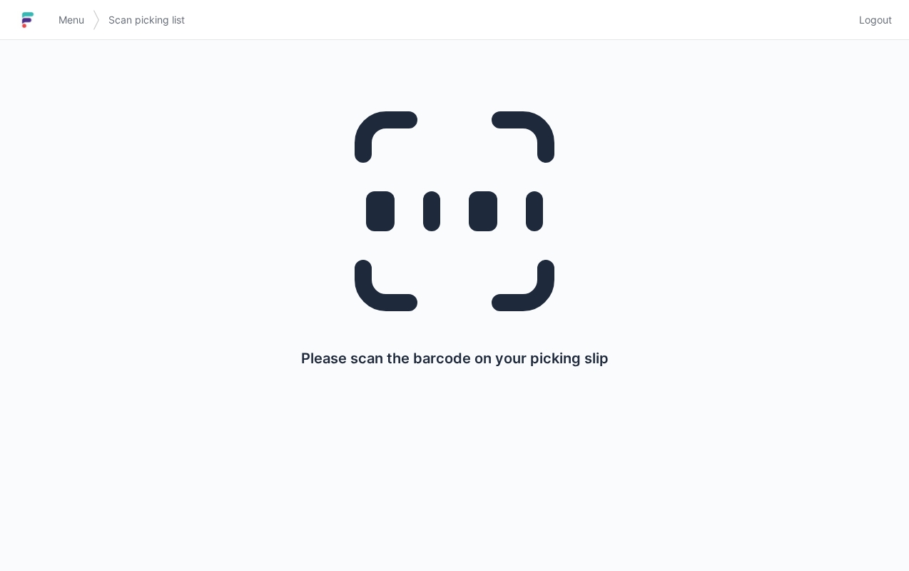
click at [66, 17] on span "Menu" at bounding box center [71, 20] width 26 height 14
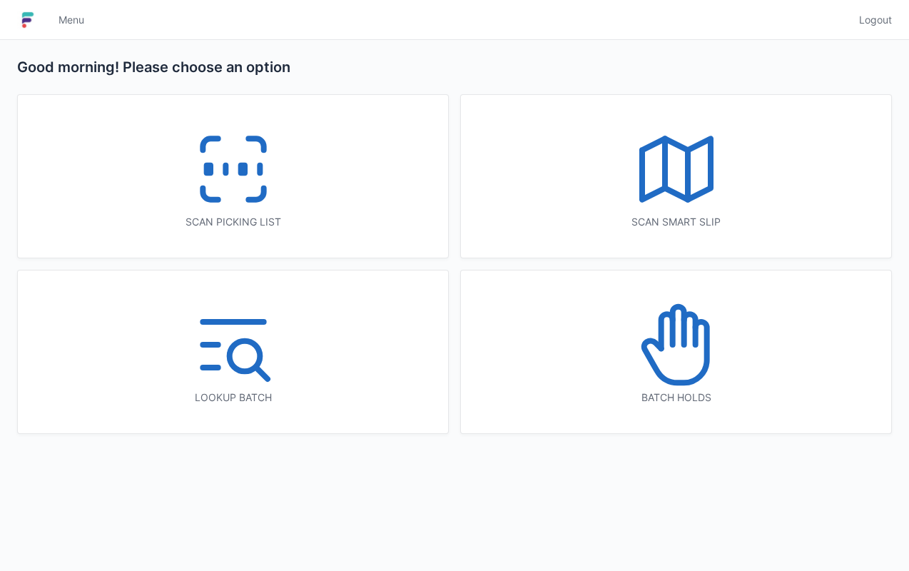
click at [681, 357] on icon at bounding box center [676, 344] width 91 height 91
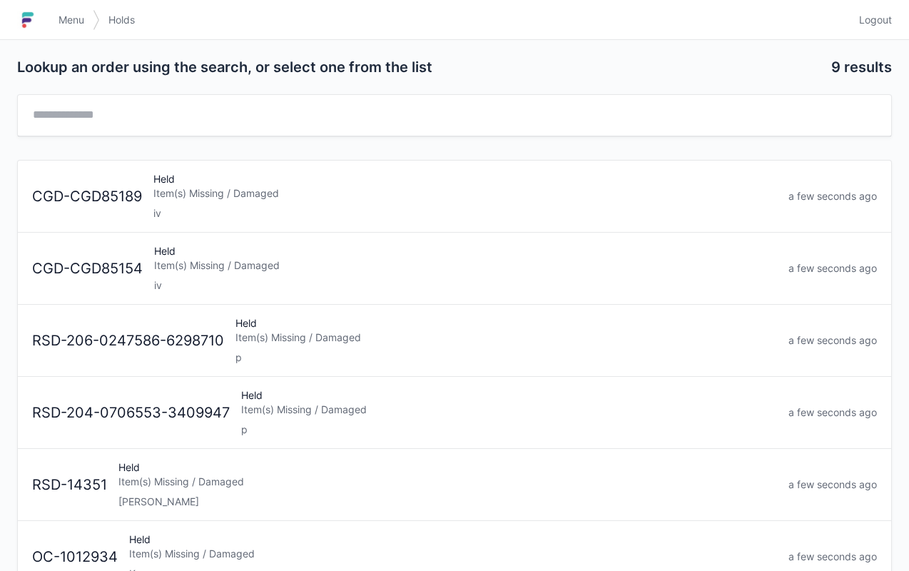
click at [295, 270] on div "Item(s) Missing / Damaged" at bounding box center [465, 265] width 623 height 14
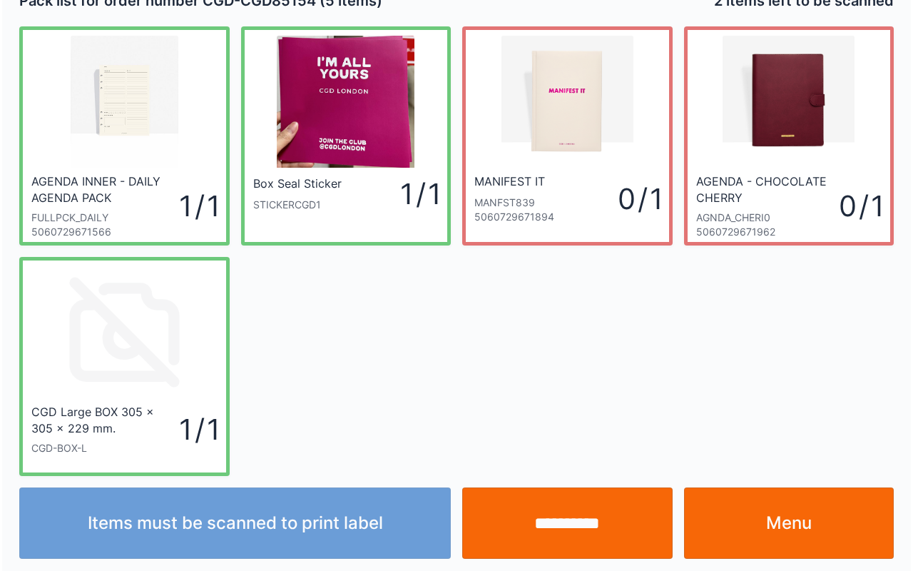
scroll to position [26, 0]
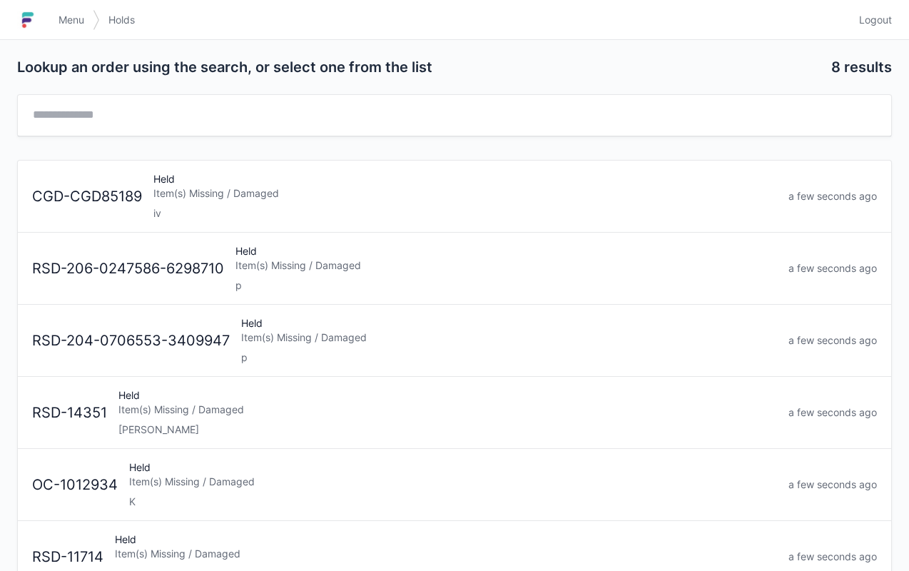
click at [245, 195] on div "Item(s) Missing / Damaged" at bounding box center [464, 193] width 623 height 14
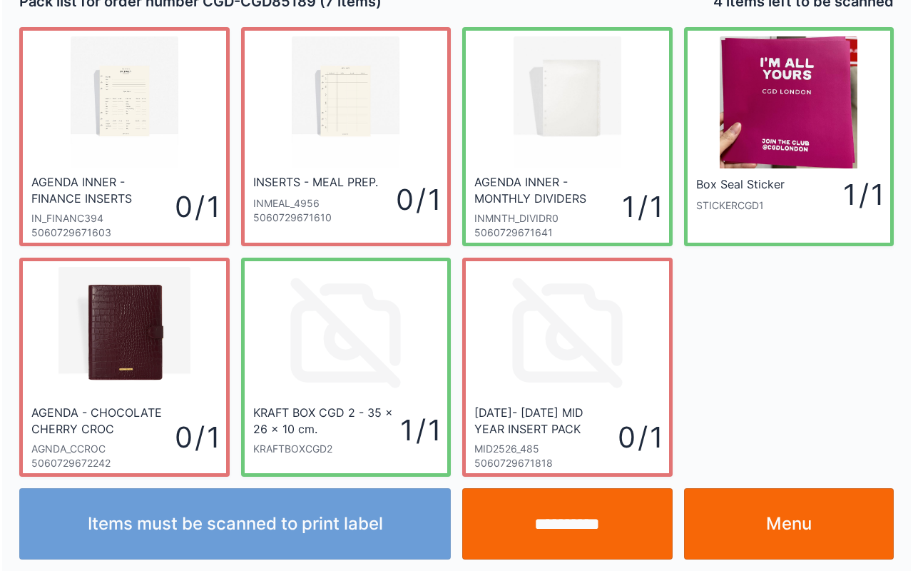
scroll to position [26, 0]
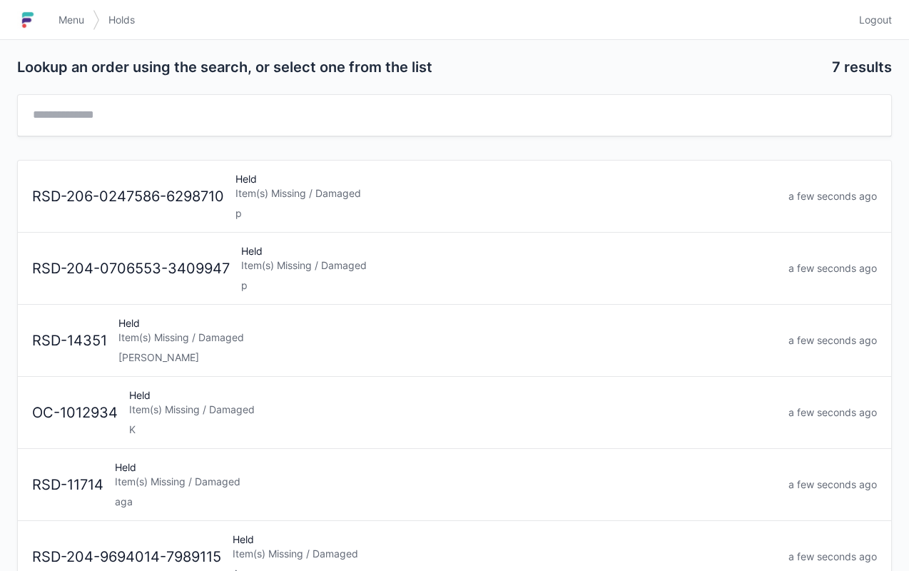
click at [81, 12] on link "Menu" at bounding box center [71, 20] width 43 height 26
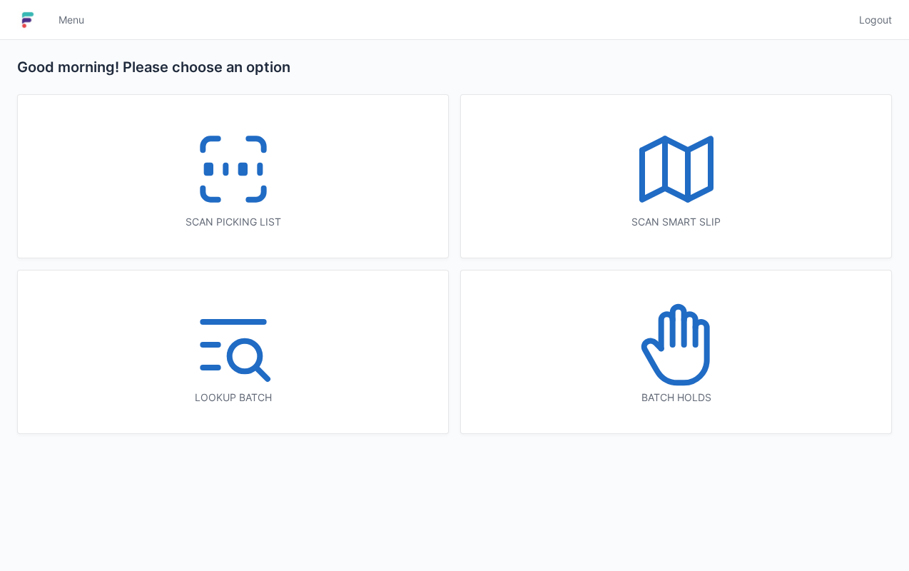
click at [228, 165] on icon at bounding box center [233, 168] width 91 height 91
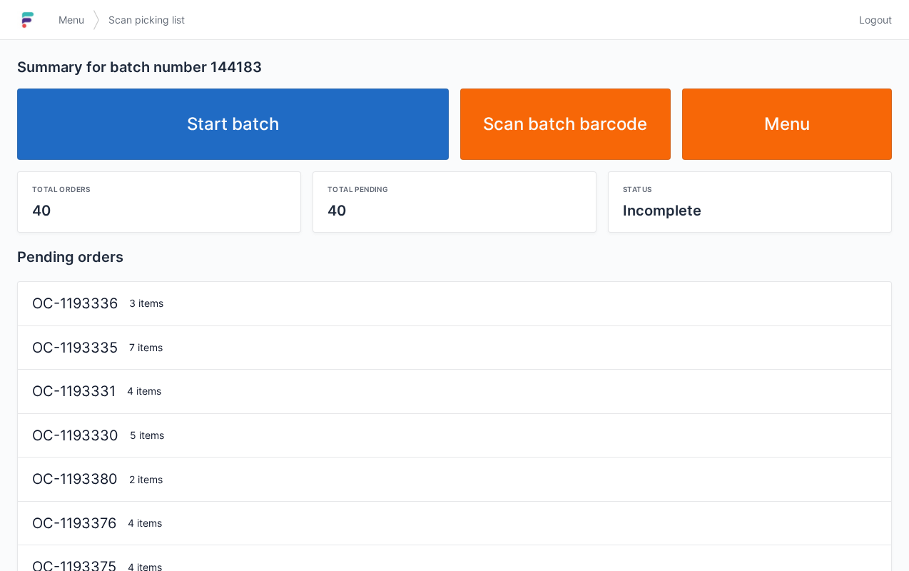
click at [233, 104] on link "Start batch" at bounding box center [233, 123] width 432 height 71
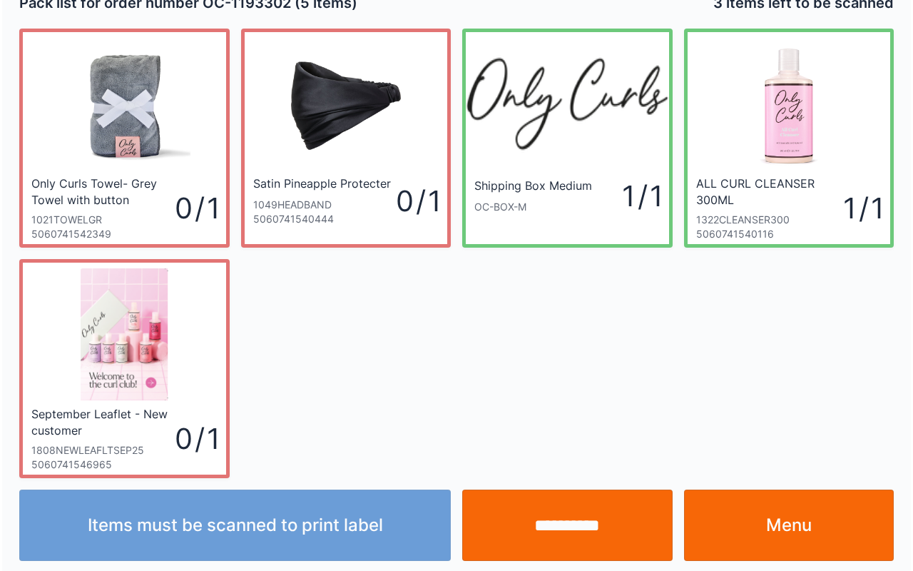
scroll to position [26, 0]
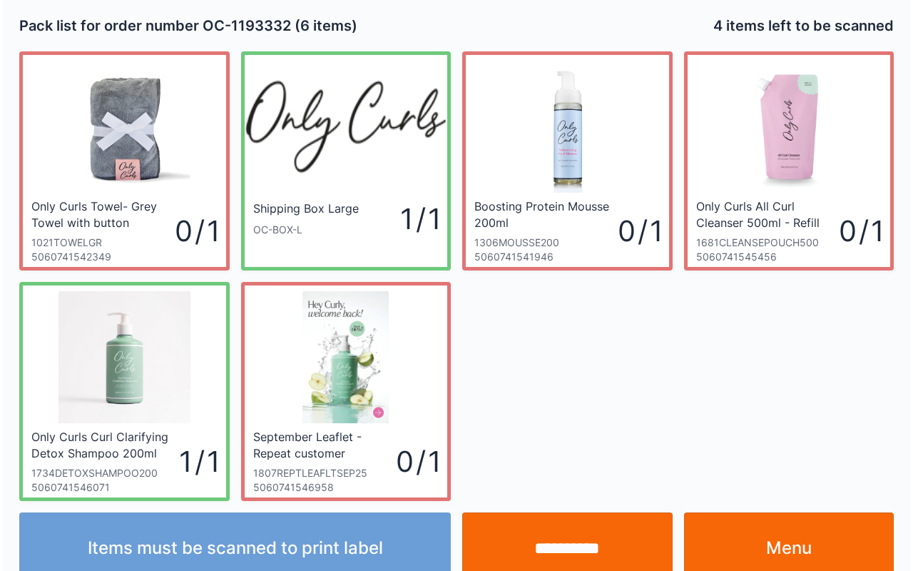
scroll to position [26, 0]
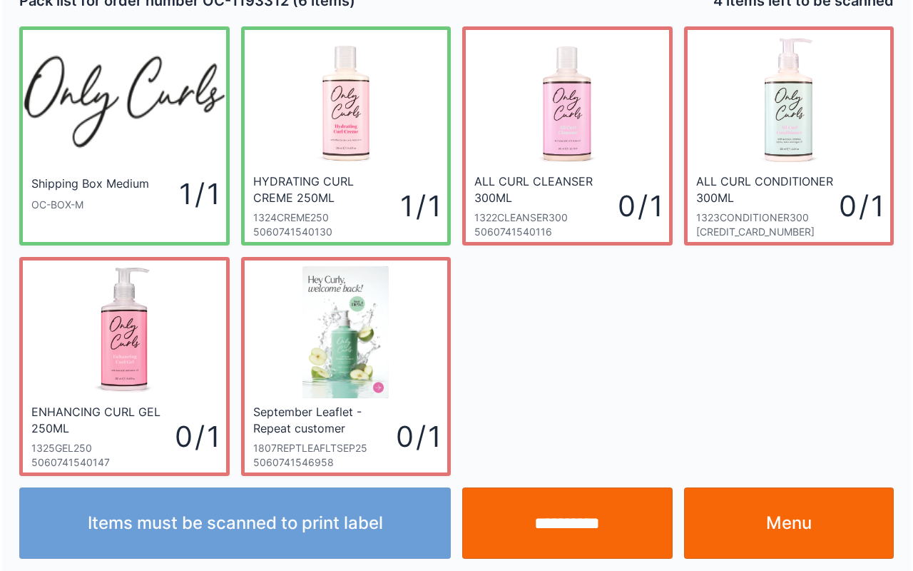
scroll to position [26, 0]
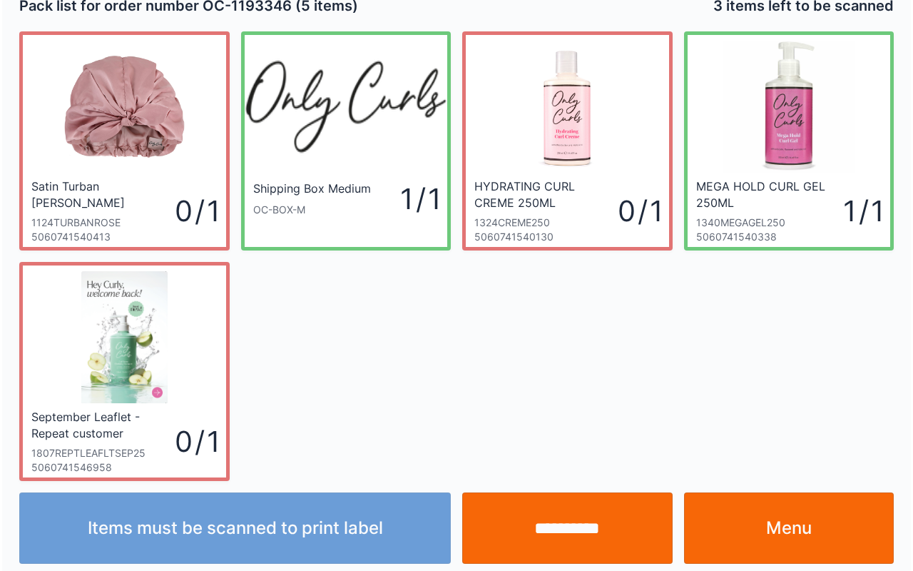
scroll to position [26, 0]
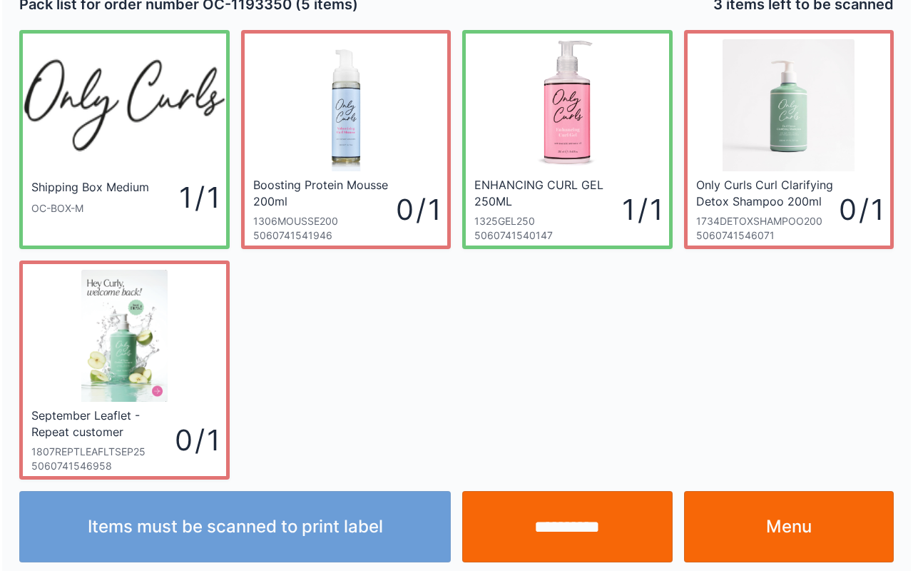
scroll to position [26, 0]
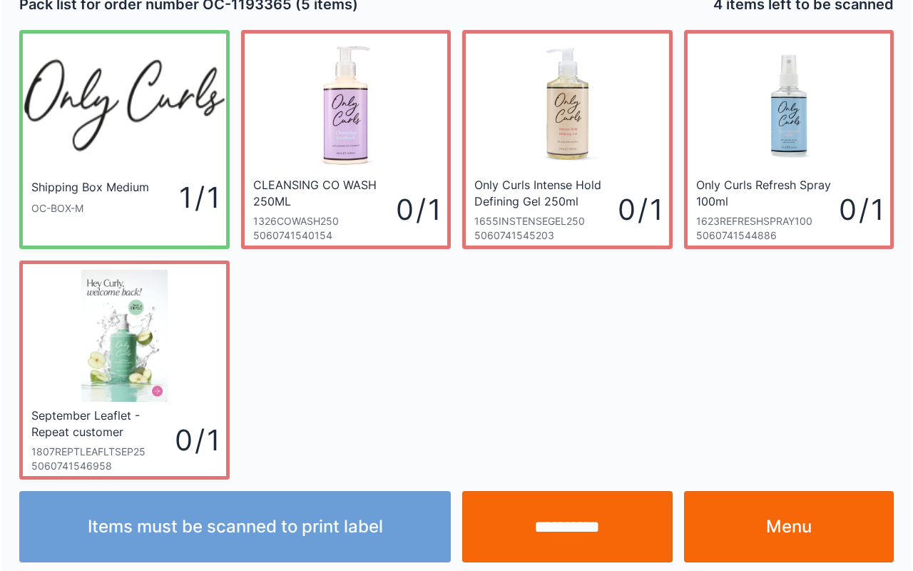
scroll to position [26, 0]
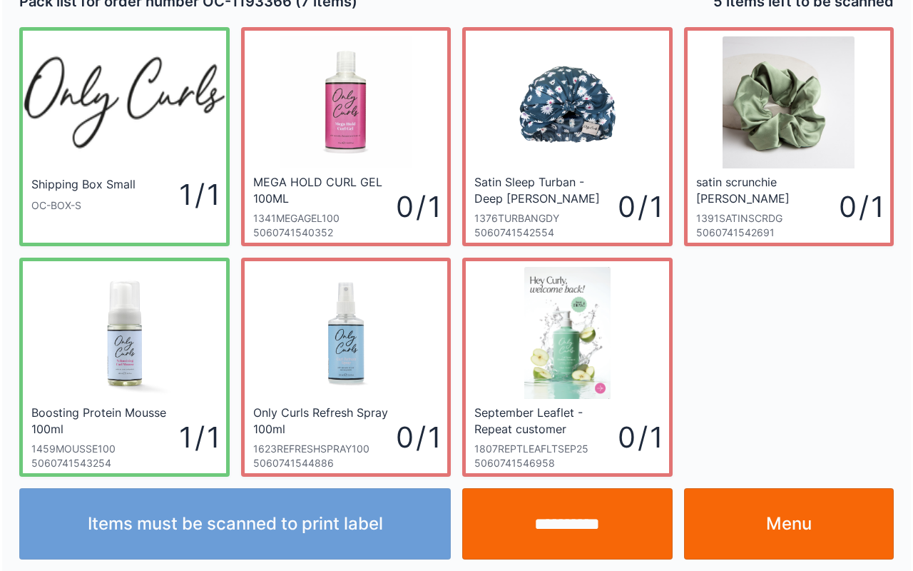
scroll to position [26, 0]
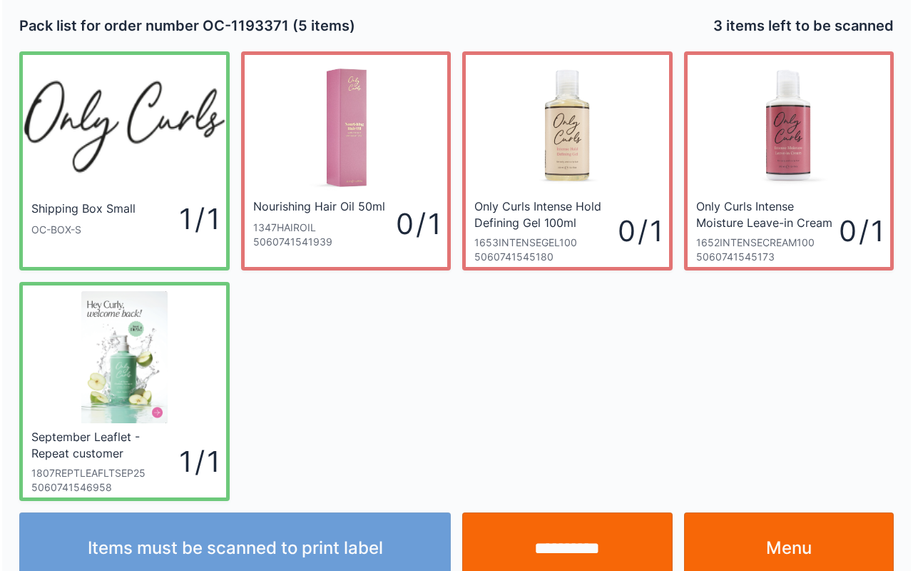
scroll to position [26, 0]
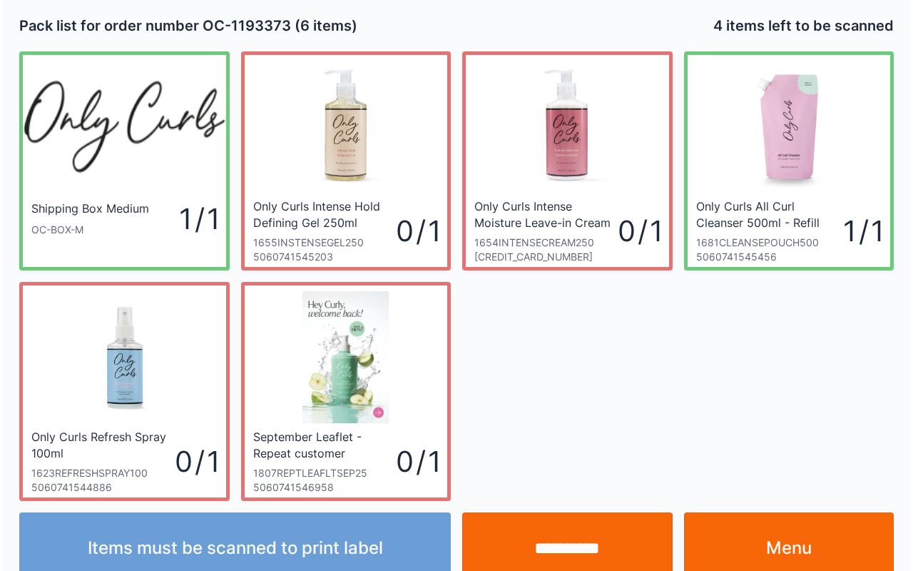
scroll to position [26, 0]
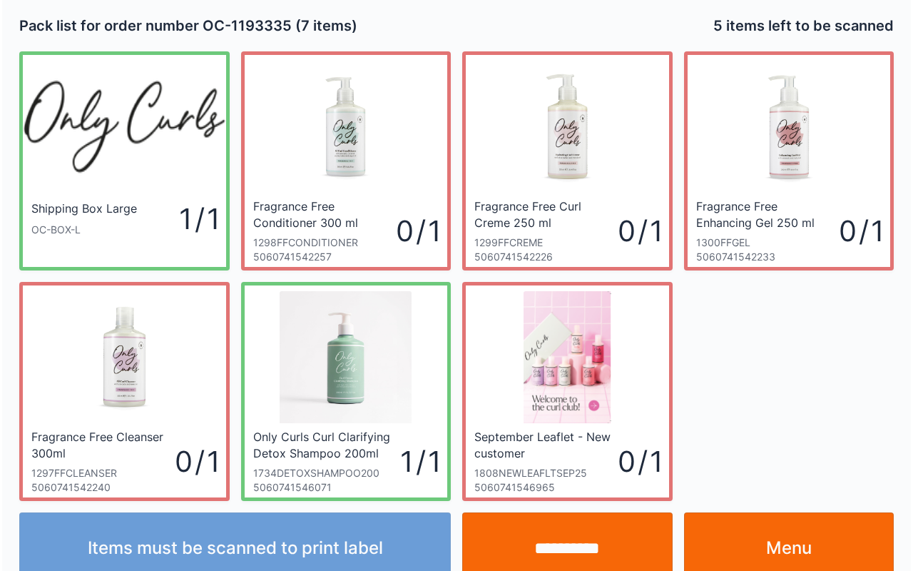
scroll to position [26, 0]
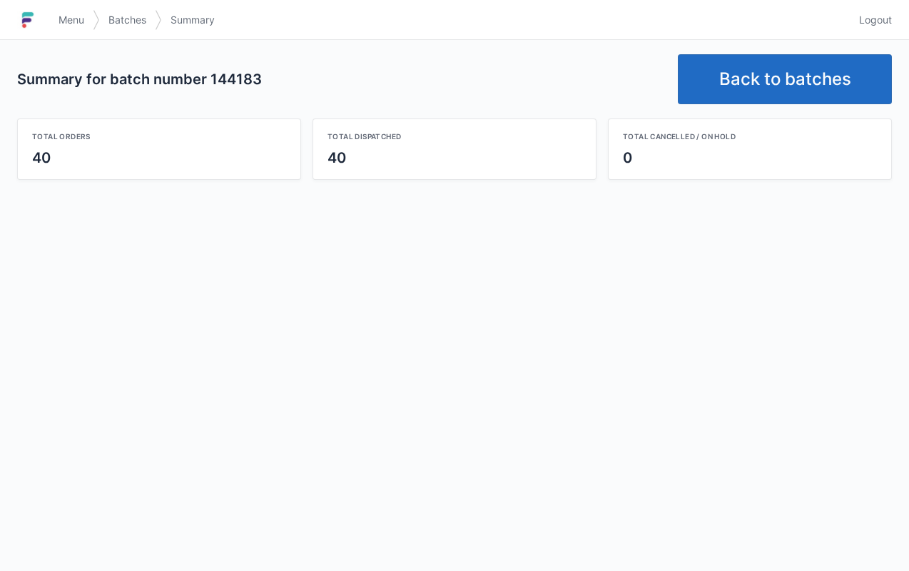
click at [860, 64] on link "Back to batches" at bounding box center [785, 79] width 214 height 50
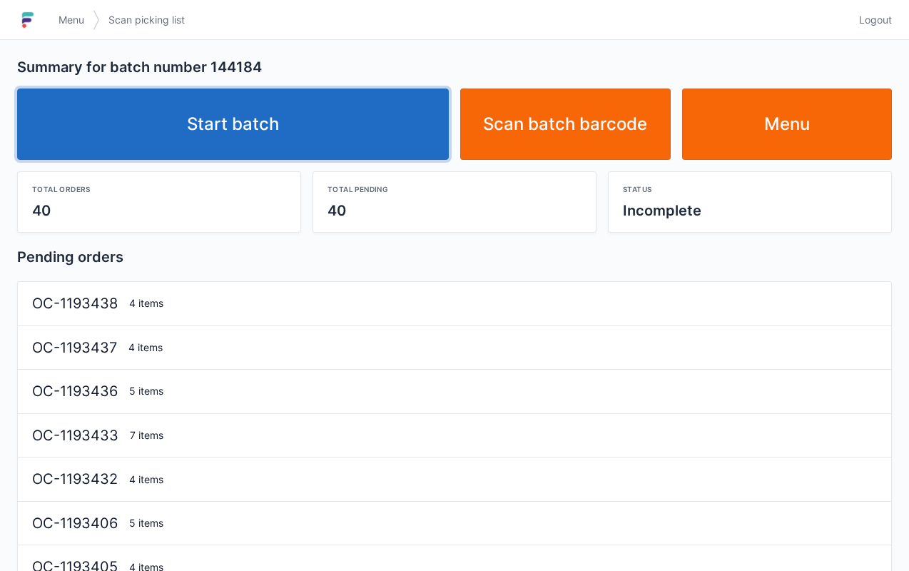
click at [285, 130] on link "Start batch" at bounding box center [233, 123] width 432 height 71
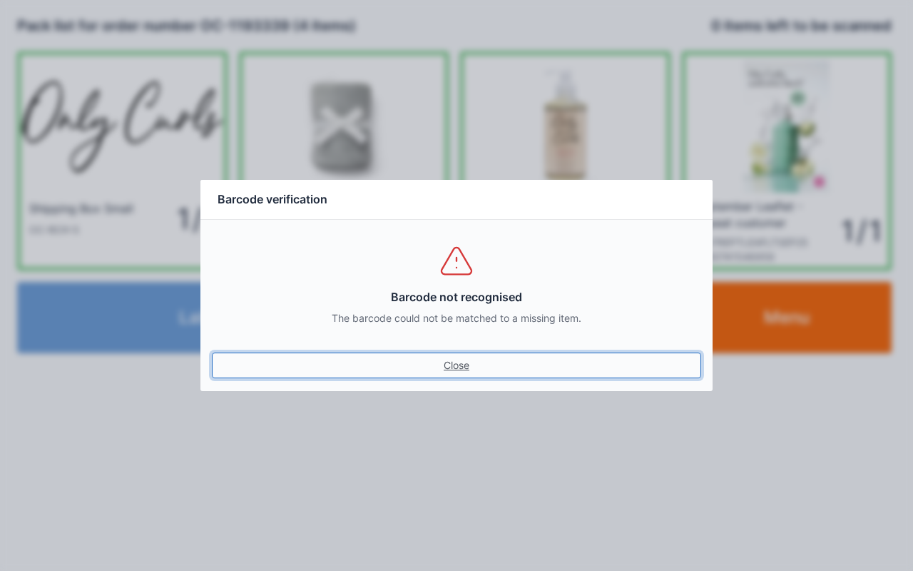
click at [212, 352] on link "Close" at bounding box center [456, 365] width 489 height 26
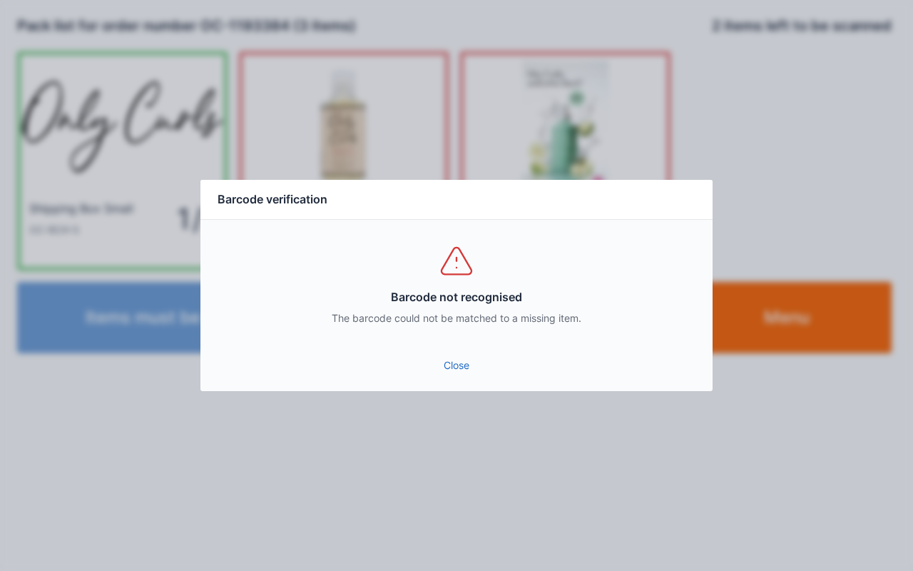
click at [457, 359] on link "Close" at bounding box center [456, 365] width 489 height 26
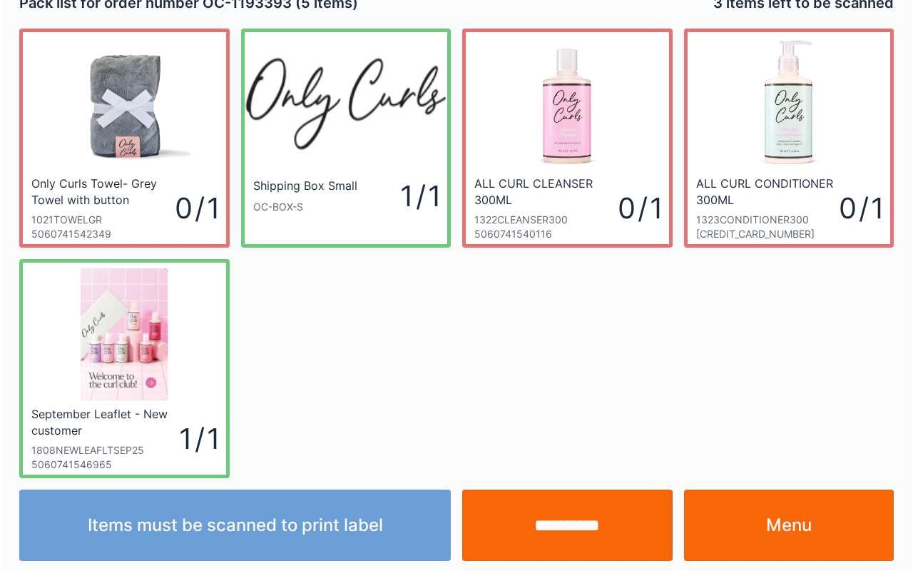
scroll to position [26, 0]
